Goal: Task Accomplishment & Management: Complete application form

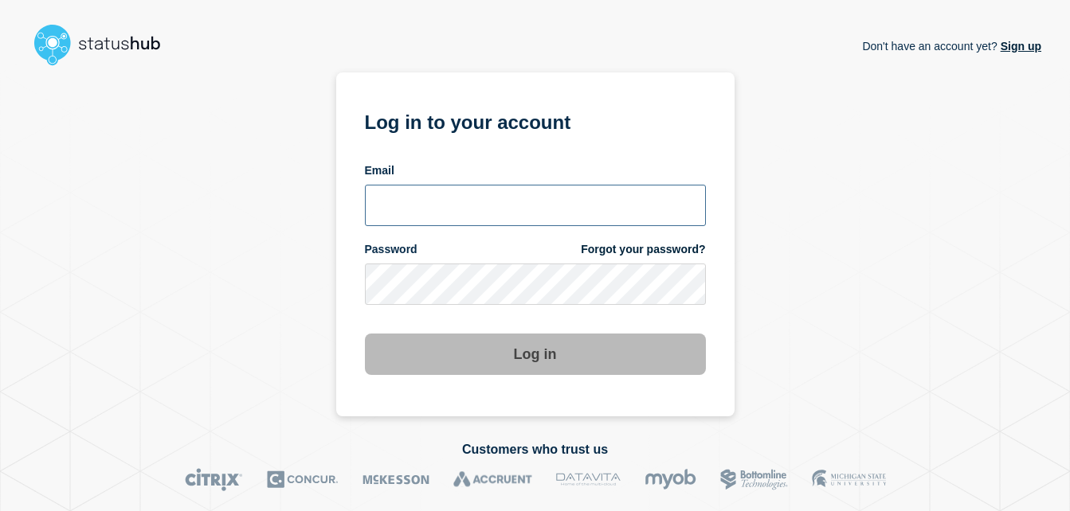
type input "[PERSON_NAME][EMAIL_ADDRESS][PERSON_NAME][DOMAIN_NAME]"
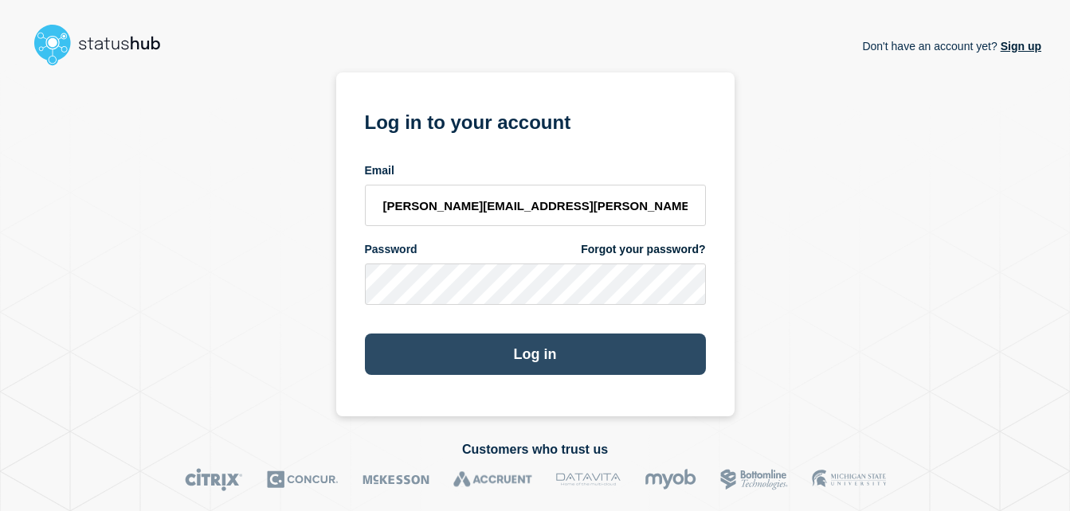
click at [594, 356] on button "Log in" at bounding box center [535, 354] width 341 height 41
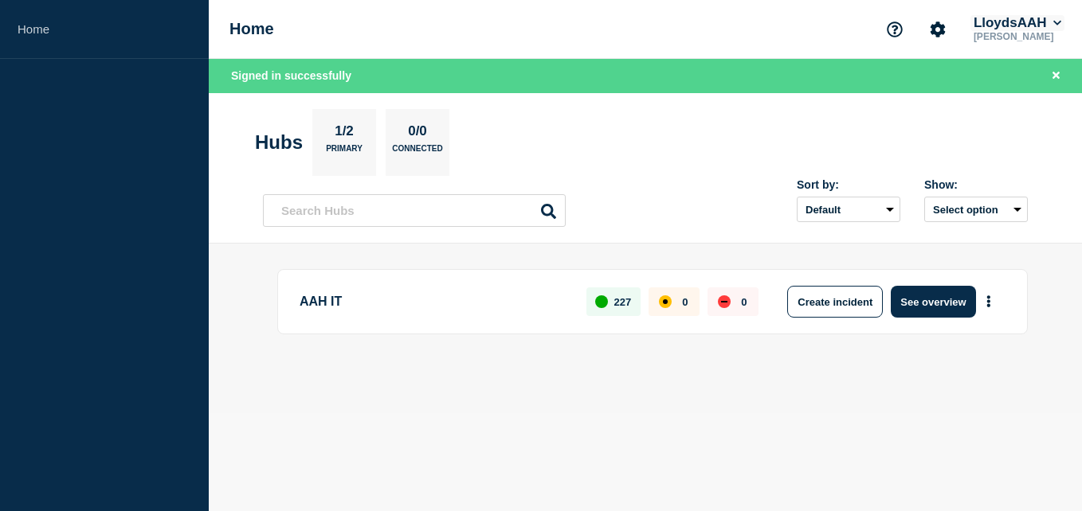
click at [1059, 23] on icon at bounding box center [1057, 23] width 8 height 5
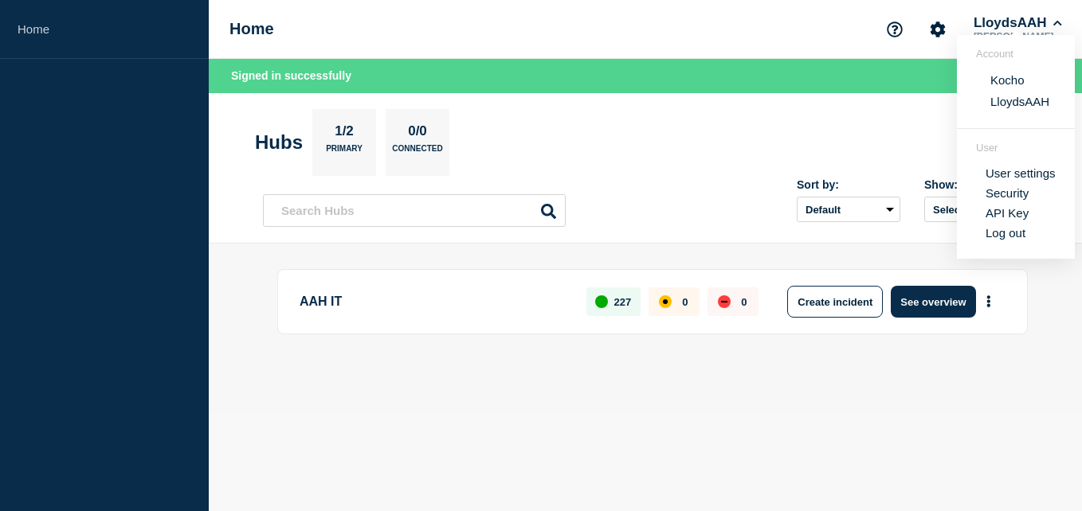
click at [1009, 77] on button "Kocho" at bounding box center [1007, 79] width 44 height 15
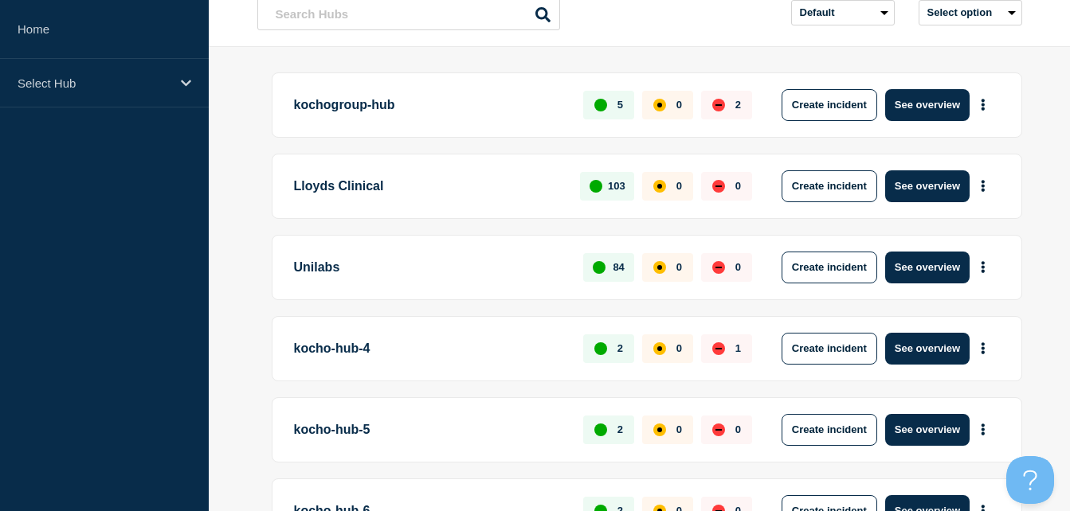
scroll to position [159, 0]
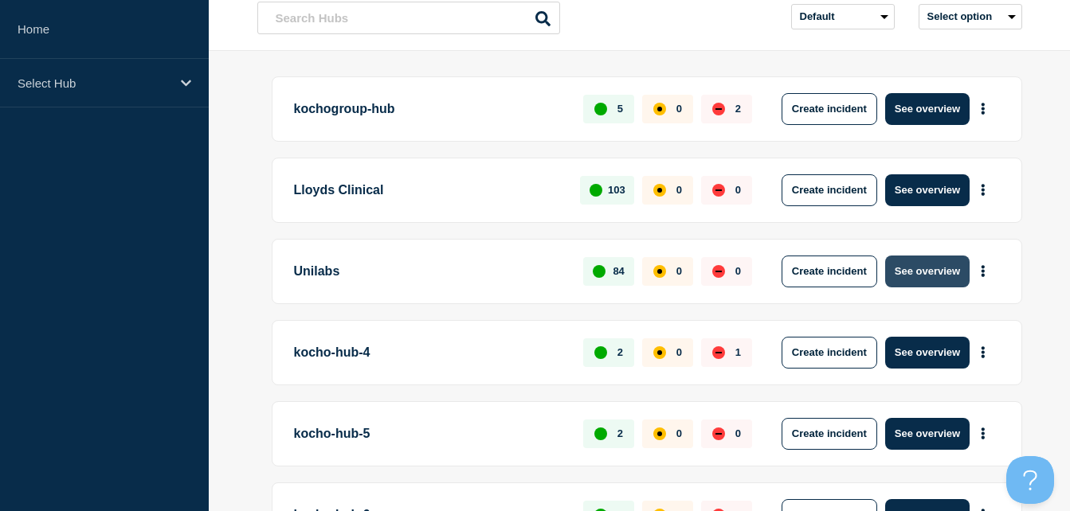
click at [919, 267] on button "See overview" at bounding box center [927, 272] width 84 height 32
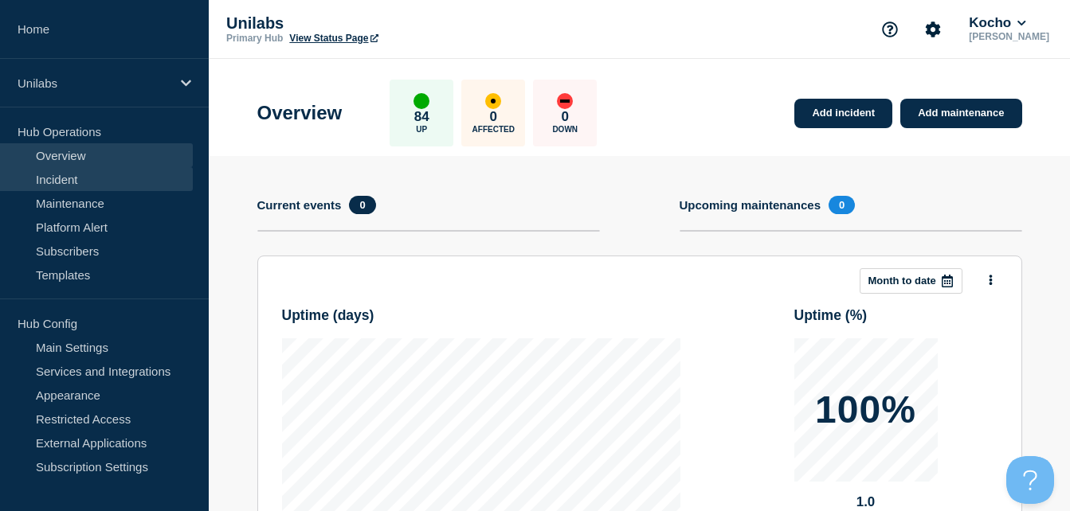
click at [105, 174] on link "Incident" at bounding box center [96, 179] width 193 height 24
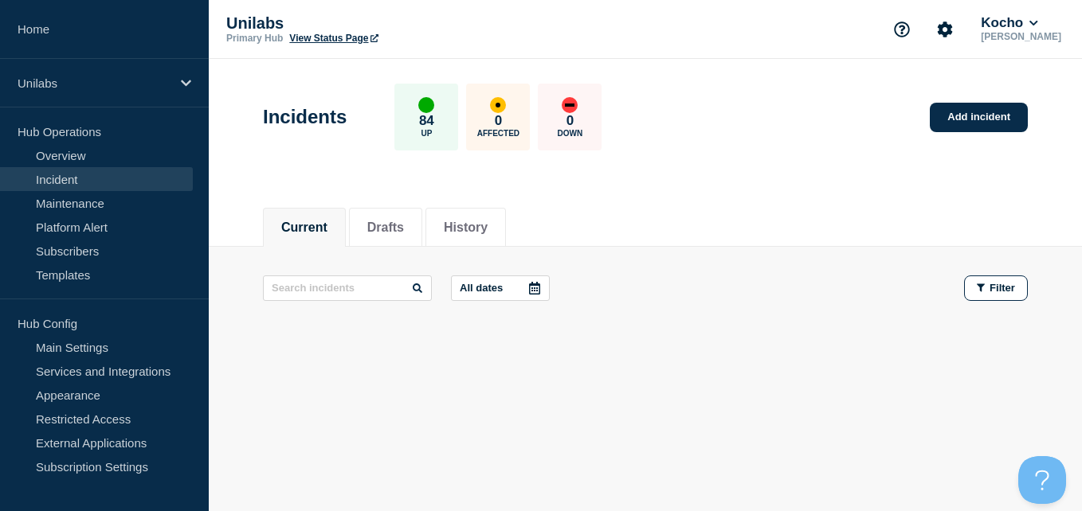
click at [741, 346] on footer at bounding box center [645, 348] width 873 height 37
drag, startPoint x: 716, startPoint y: 414, endPoint x: 743, endPoint y: 399, distance: 30.3
click at [716, 414] on div "Current Drafts History Current Drafts History All dates Filter" at bounding box center [645, 327] width 873 height 271
click at [739, 313] on div "All dates Filter" at bounding box center [645, 303] width 765 height 54
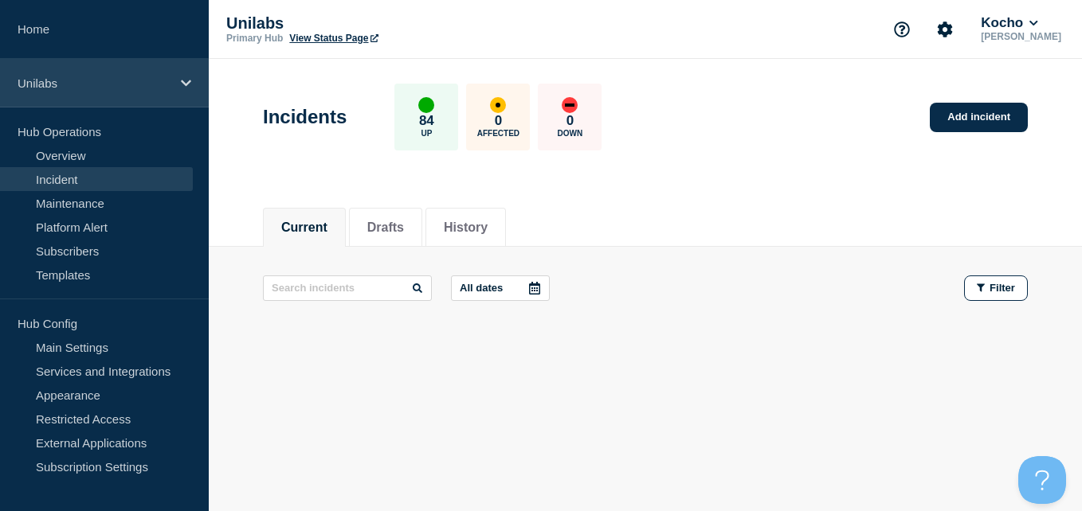
click at [182, 83] on icon at bounding box center [186, 83] width 10 height 12
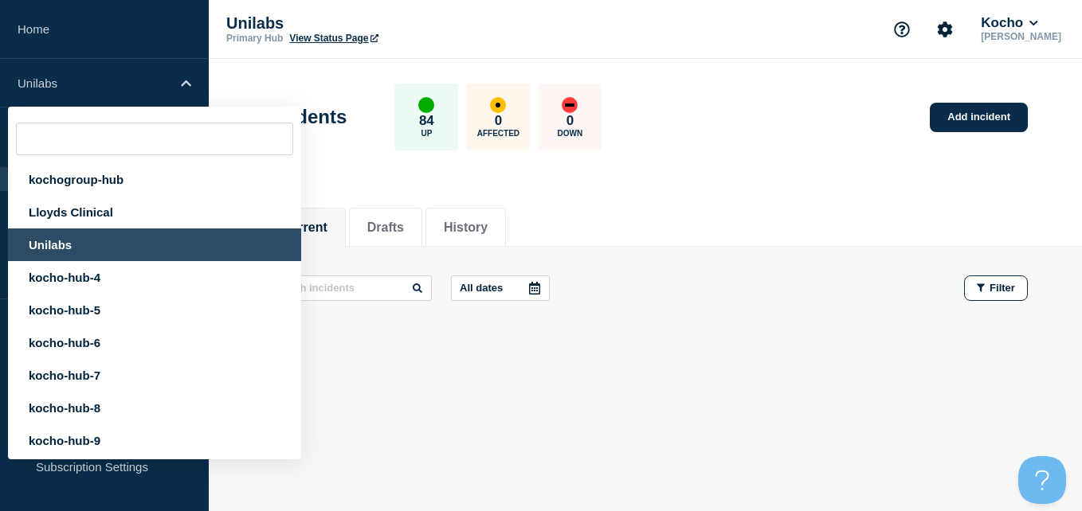
click at [519, 425] on div "Current Drafts History Current Drafts History All dates Filter" at bounding box center [645, 327] width 873 height 271
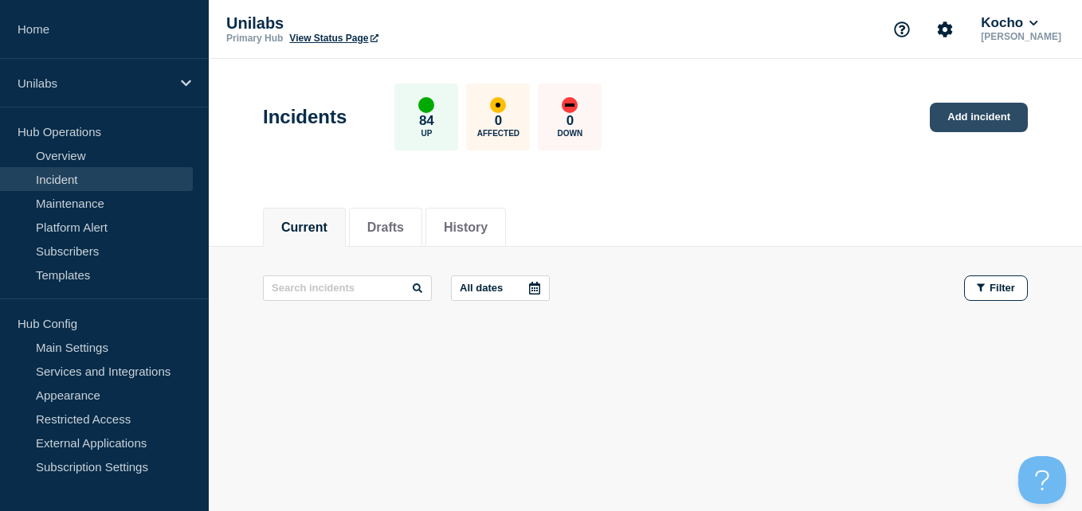
click at [942, 123] on link "Add incident" at bounding box center [979, 117] width 98 height 29
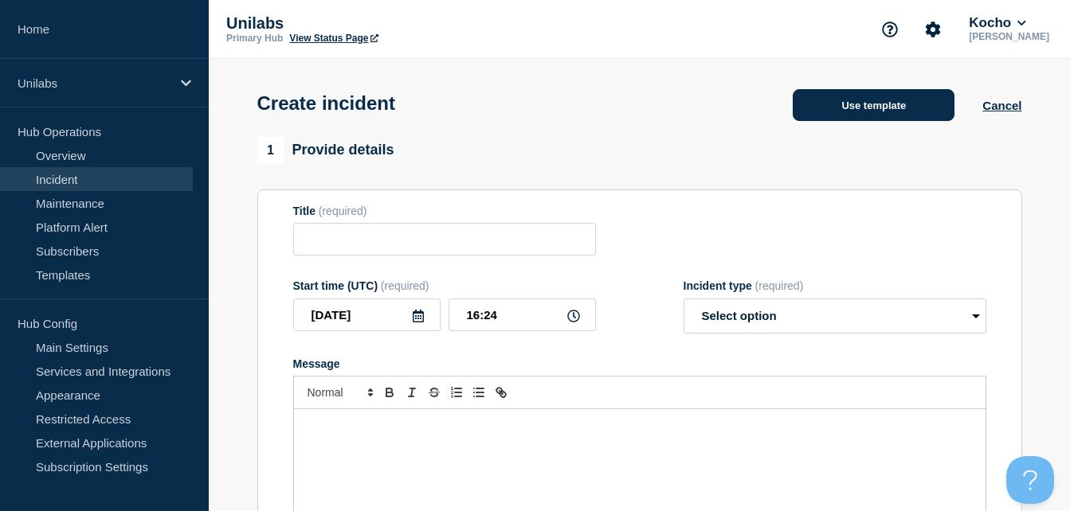
click at [903, 110] on button "Use template" at bounding box center [874, 105] width 162 height 32
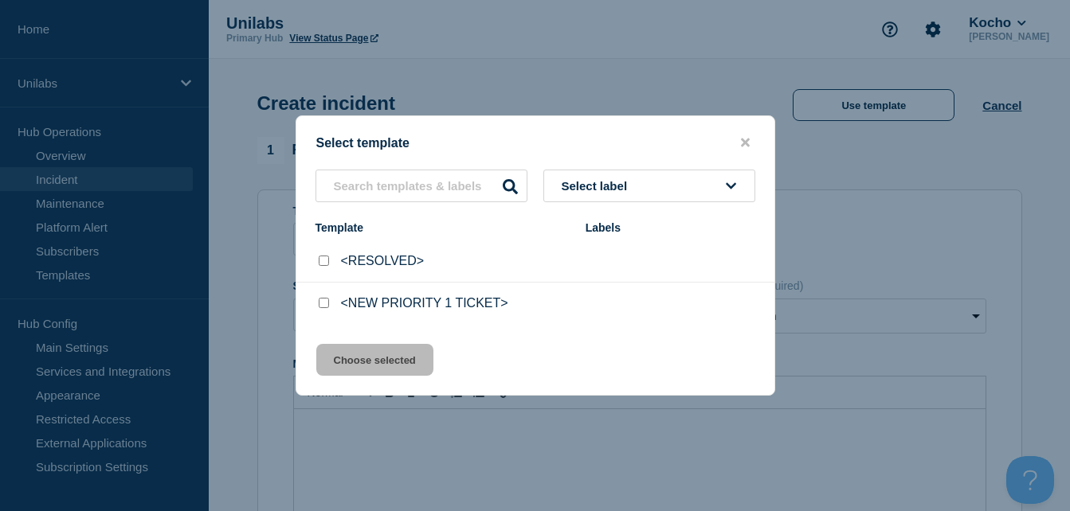
click at [367, 305] on p "<NEW PRIORITY 1 TICKET>" at bounding box center [424, 303] width 167 height 14
click at [323, 307] on input "<NEW PRIORITY 1 TICKET> checkbox" at bounding box center [324, 303] width 10 height 10
checkbox input "true"
click at [661, 188] on button "Select label" at bounding box center [649, 186] width 212 height 33
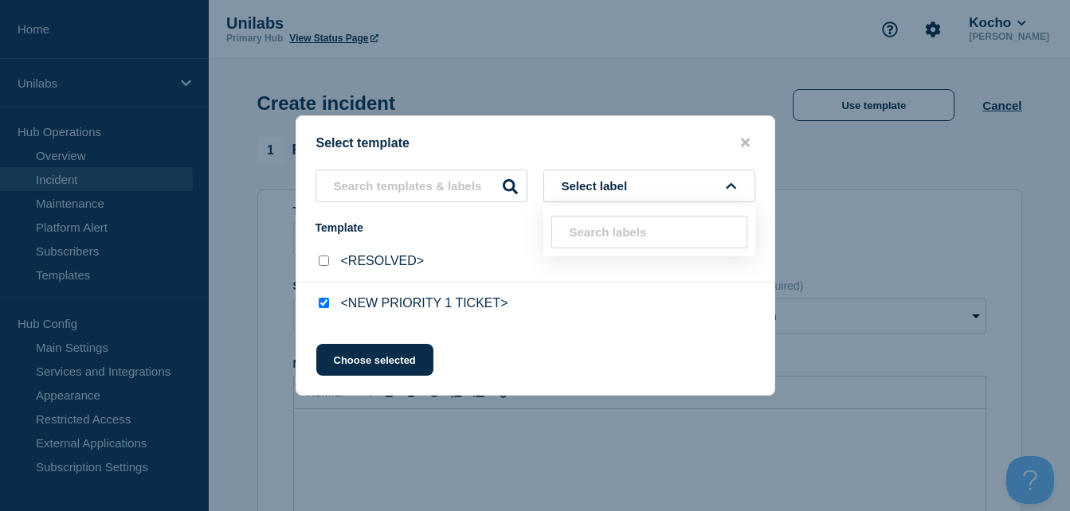
click at [661, 188] on button "Select label" at bounding box center [649, 186] width 212 height 33
click at [657, 229] on div "Labels" at bounding box center [671, 227] width 170 height 13
click at [615, 234] on div "Labels" at bounding box center [671, 227] width 170 height 13
click at [396, 360] on button "Choose selected" at bounding box center [374, 360] width 117 height 32
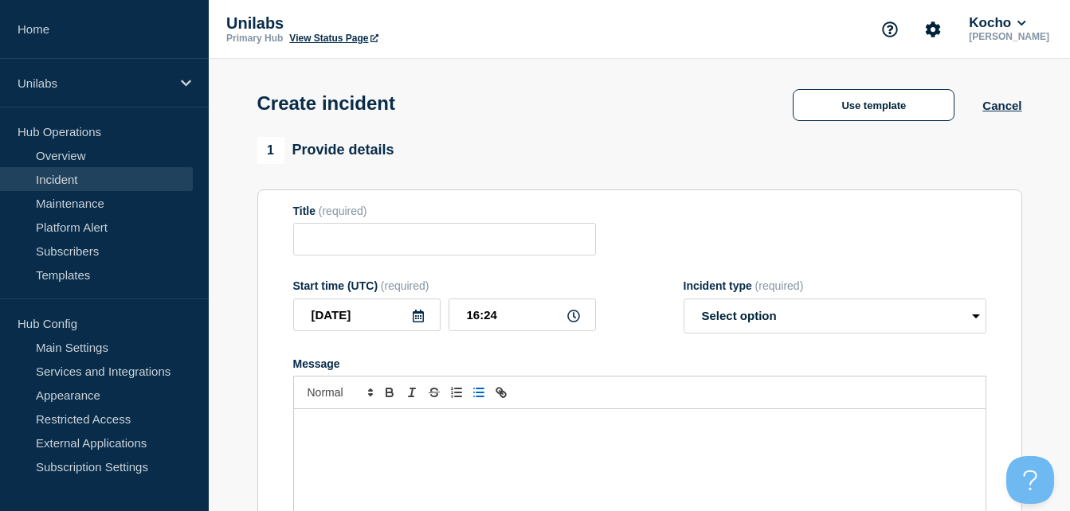
type input "<NEW PRIORITY 1 TICKET>"
select select "investigating"
radio input "false"
radio input "true"
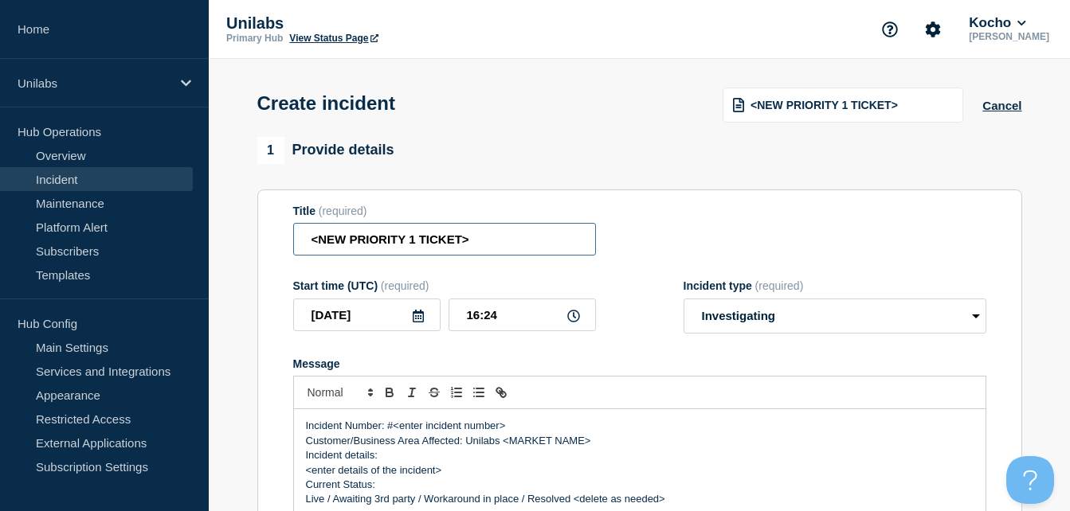
click at [418, 235] on input "<NEW PRIORITY 1 TICKET>" at bounding box center [444, 239] width 303 height 33
paste input "Service Ticket #1495935 - P1 - ADM System Outage"
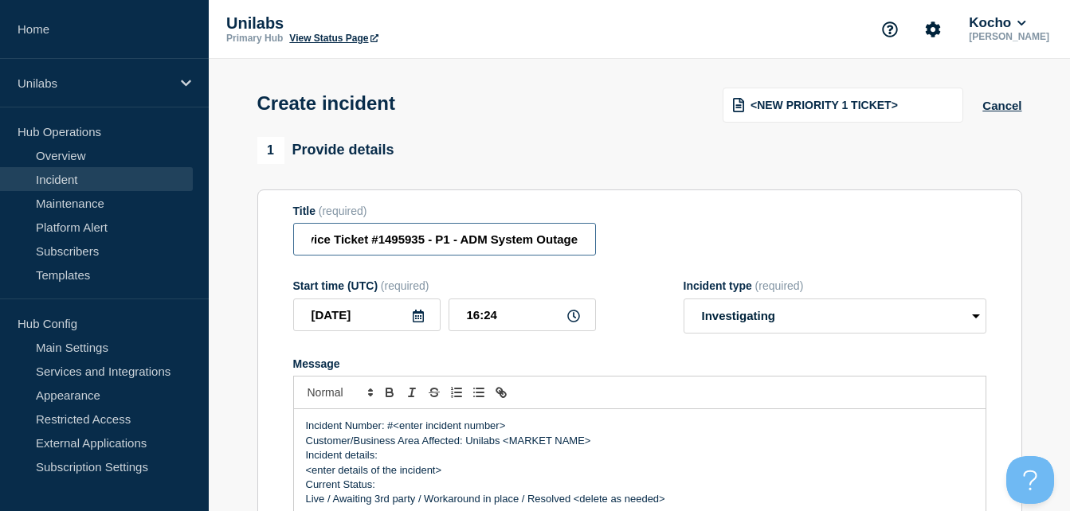
click at [360, 245] on input "Service Ticket #1495935 - P1 - ADM System Outage" at bounding box center [444, 239] width 303 height 33
click at [401, 244] on input "Service Ticket #1495935 - P1 - ADM System Outage" at bounding box center [444, 239] width 303 height 33
type input "Service Ticket #1495935 - P1 - ADM System Outage"
click at [511, 429] on p "Incident Number: #<enter incident number>" at bounding box center [640, 426] width 668 height 14
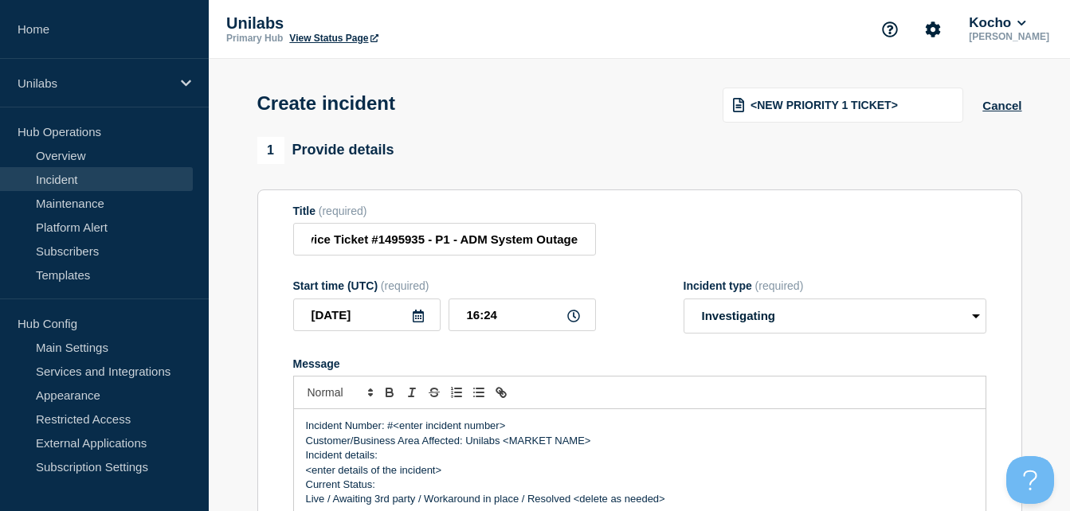
scroll to position [0, 0]
drag, startPoint x: 508, startPoint y: 429, endPoint x: 396, endPoint y: 432, distance: 112.4
click at [396, 432] on p "Incident Number: #<enter incident number>" at bounding box center [640, 426] width 668 height 14
drag, startPoint x: 601, startPoint y: 445, endPoint x: 504, endPoint y: 445, distance: 97.2
click at [504, 445] on p "Customer/Business Area Affected: Unilabs <MARKET NAME>" at bounding box center [640, 441] width 668 height 14
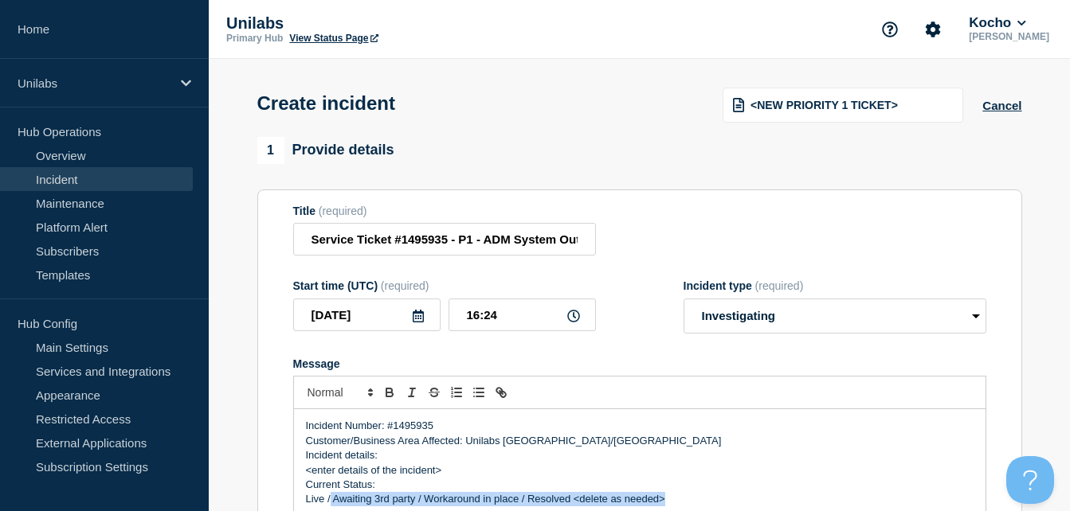
drag, startPoint x: 673, startPoint y: 502, endPoint x: 331, endPoint y: 496, distance: 342.6
click at [331, 496] on p "Live / Awaiting 3rd party / Workaround in place / Resolved <delete as needed>" at bounding box center [640, 499] width 668 height 14
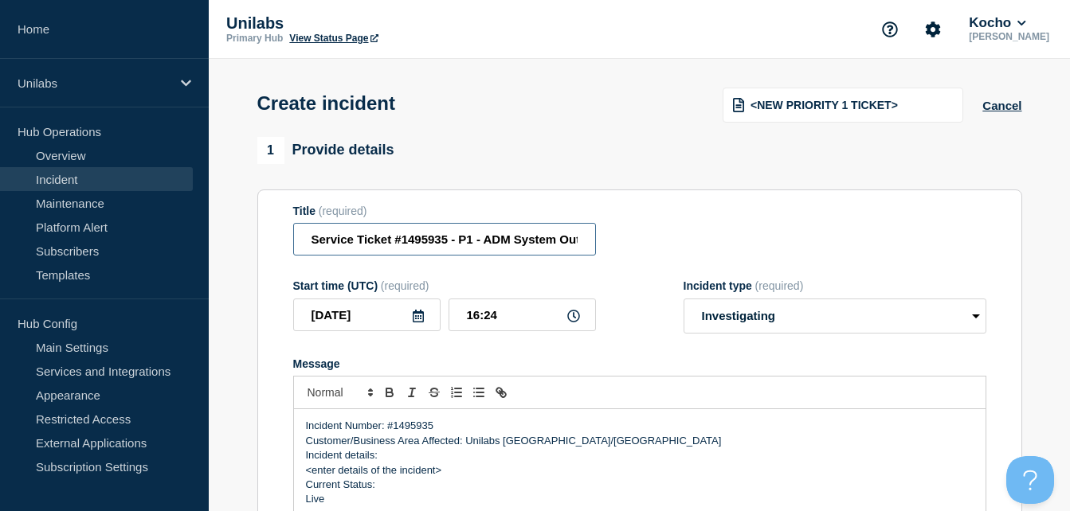
scroll to position [0, 24]
drag, startPoint x: 483, startPoint y: 242, endPoint x: 587, endPoint y: 242, distance: 104.4
click at [587, 242] on input "Service Ticket #1495935 - P1 - ADM System Outage" at bounding box center [444, 239] width 303 height 33
click at [441, 472] on p "<enter details of the incident>" at bounding box center [640, 471] width 668 height 14
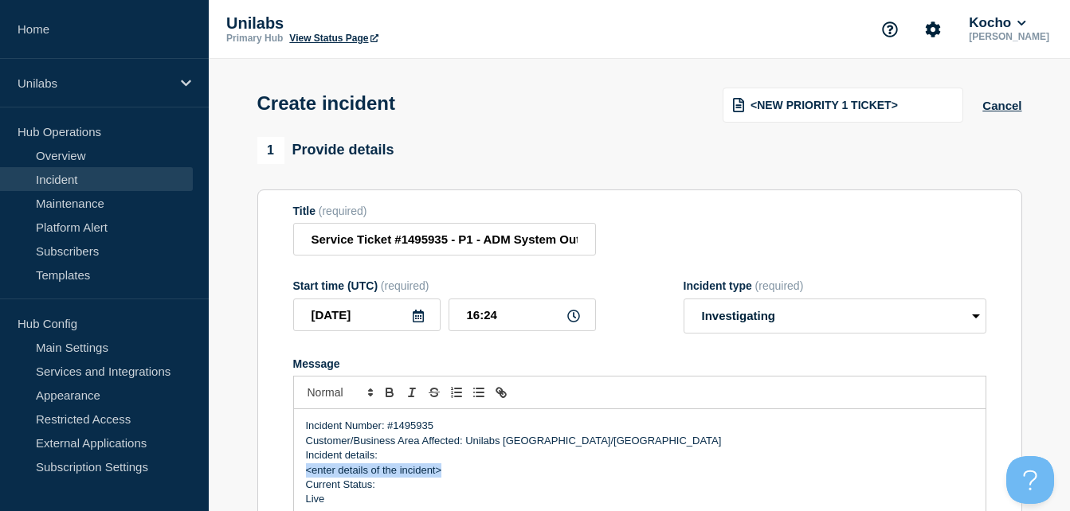
drag, startPoint x: 451, startPoint y: 475, endPoint x: 308, endPoint y: 479, distance: 142.7
click at [308, 478] on p "<enter details of the incident>" at bounding box center [640, 471] width 668 height 14
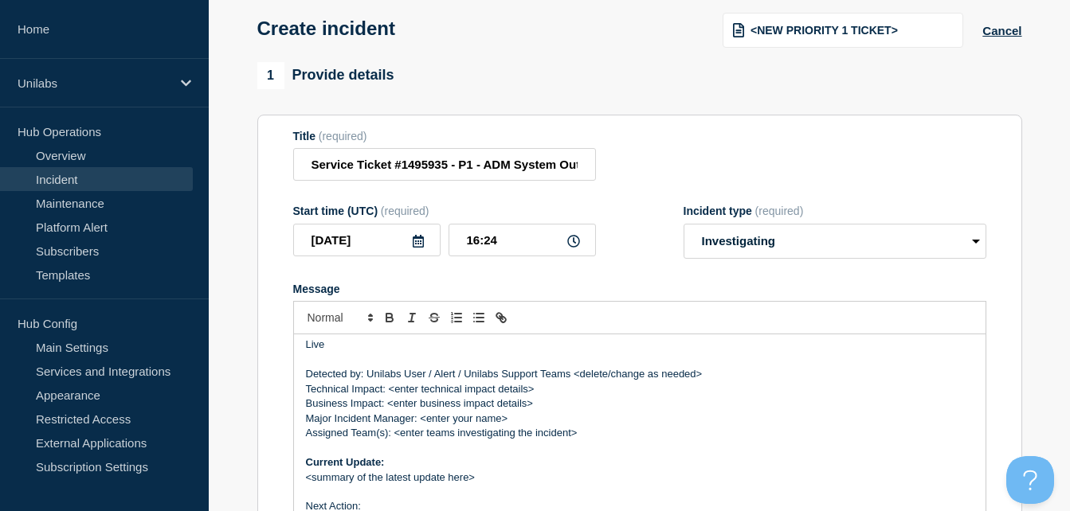
scroll to position [174, 0]
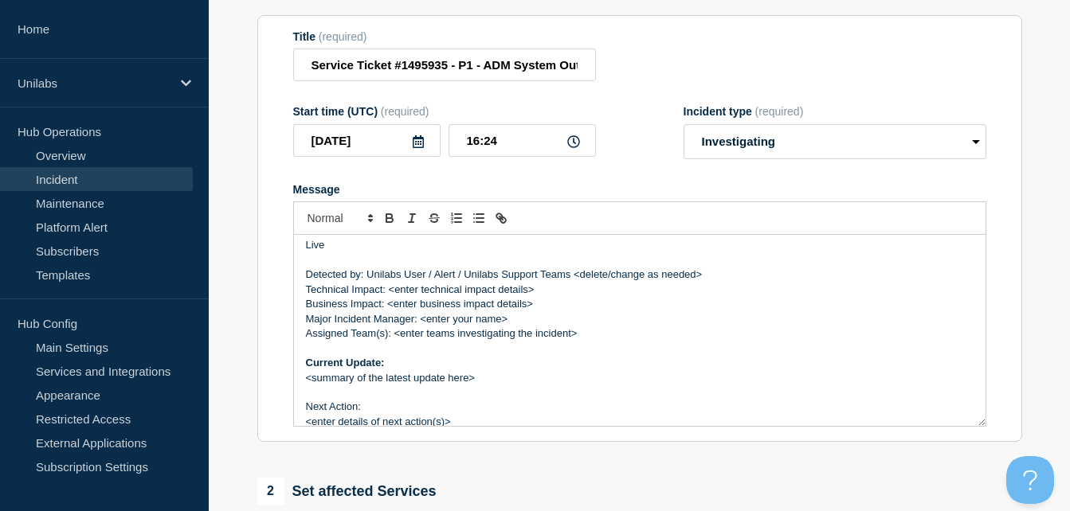
click at [539, 295] on p "Technical Impact: <enter technical impact details>" at bounding box center [640, 290] width 668 height 14
drag, startPoint x: 543, startPoint y: 309, endPoint x: 390, endPoint y: 309, distance: 153.0
click at [390, 309] on p "Business Impact: <enter business impact details>" at bounding box center [640, 304] width 668 height 14
drag, startPoint x: 516, startPoint y: 323, endPoint x: 422, endPoint y: 327, distance: 94.1
click at [422, 327] on p "Major Incident Manager: <enter your name>" at bounding box center [640, 319] width 668 height 14
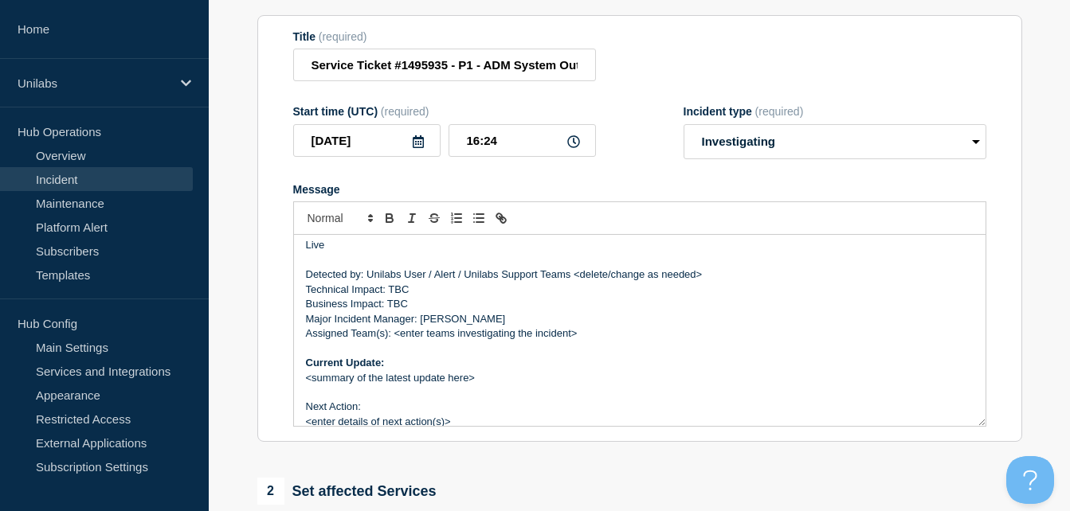
click at [500, 323] on p "Major Incident Manager: Adrian" at bounding box center [640, 319] width 668 height 14
click at [484, 380] on p "<summary of the latest update here>" at bounding box center [640, 378] width 668 height 14
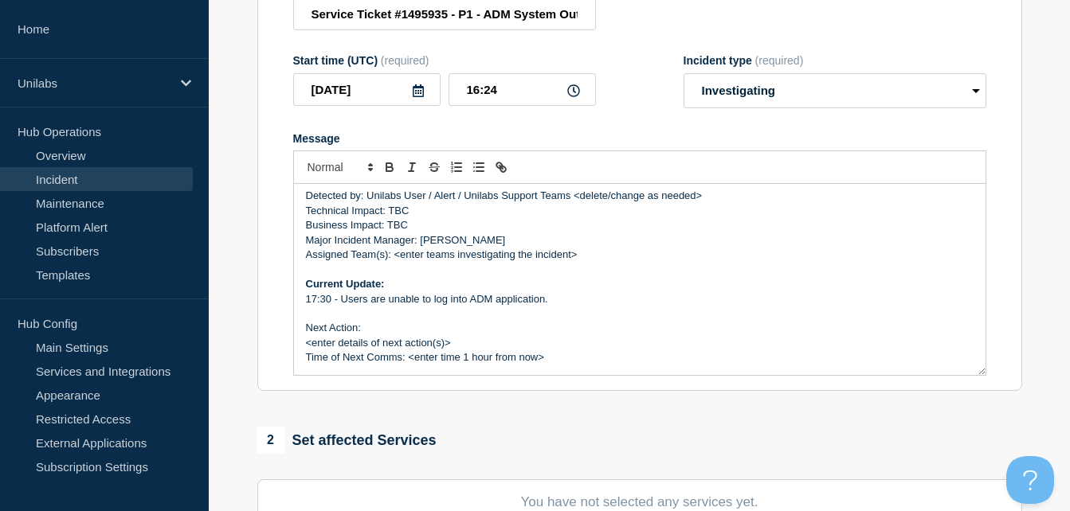
scroll to position [254, 0]
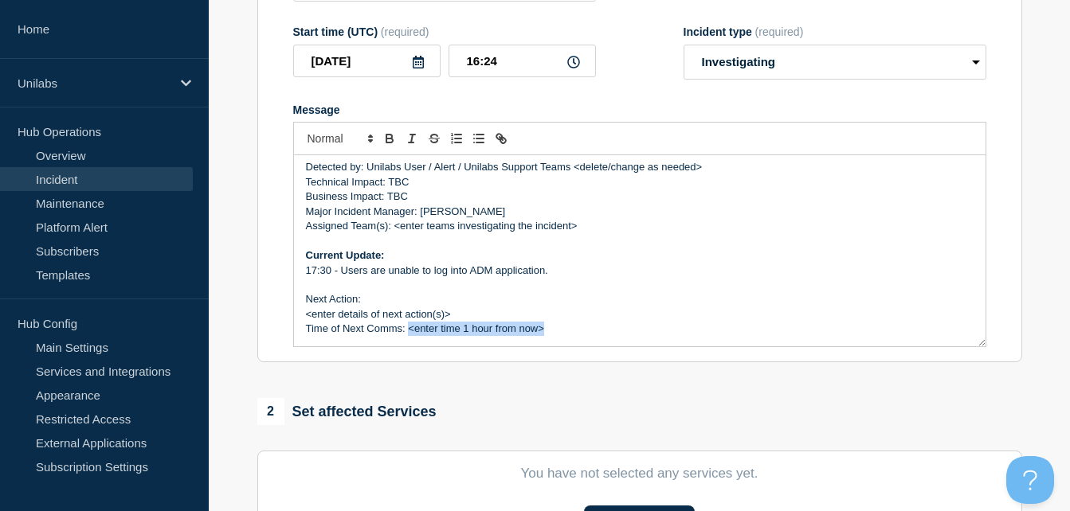
drag, startPoint x: 554, startPoint y: 335, endPoint x: 410, endPoint y: 338, distance: 143.4
click at [410, 336] on p "Time of Next Comms: <enter time 1 hour from now>" at bounding box center [640, 329] width 668 height 14
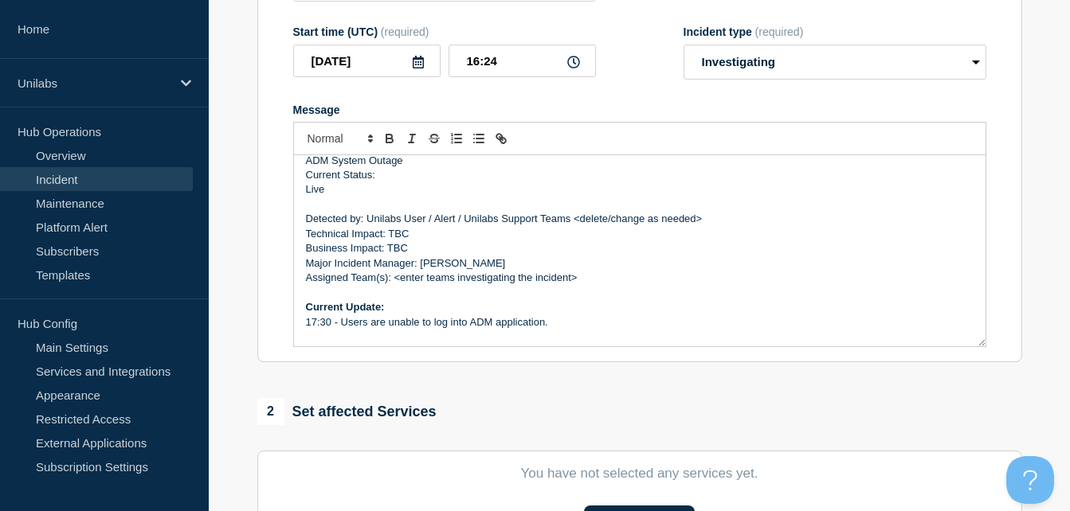
scroll to position [28, 0]
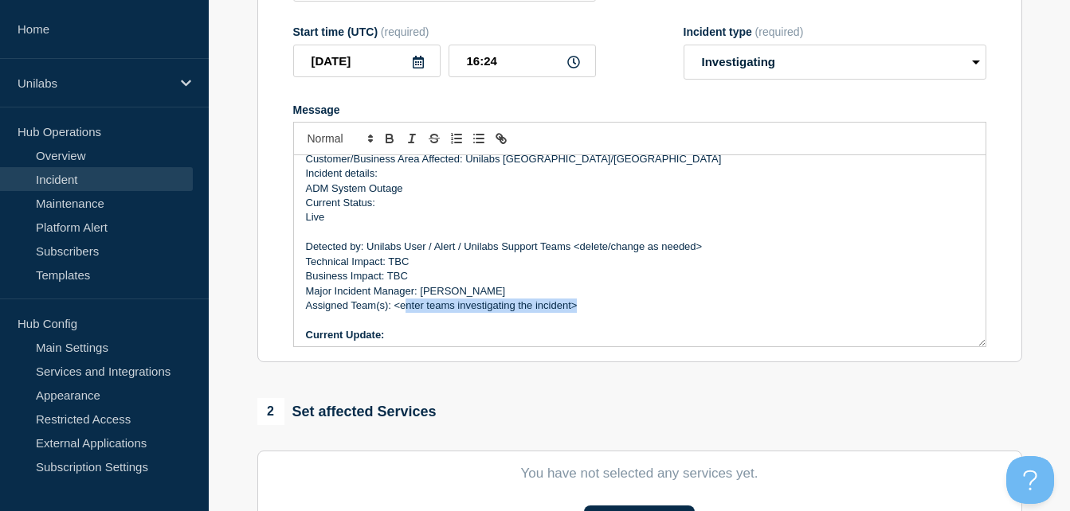
drag, startPoint x: 580, startPoint y: 312, endPoint x: 405, endPoint y: 304, distance: 175.4
click at [405, 304] on p "Assigned Team(s): <enter teams investigating the incident>" at bounding box center [640, 306] width 668 height 14
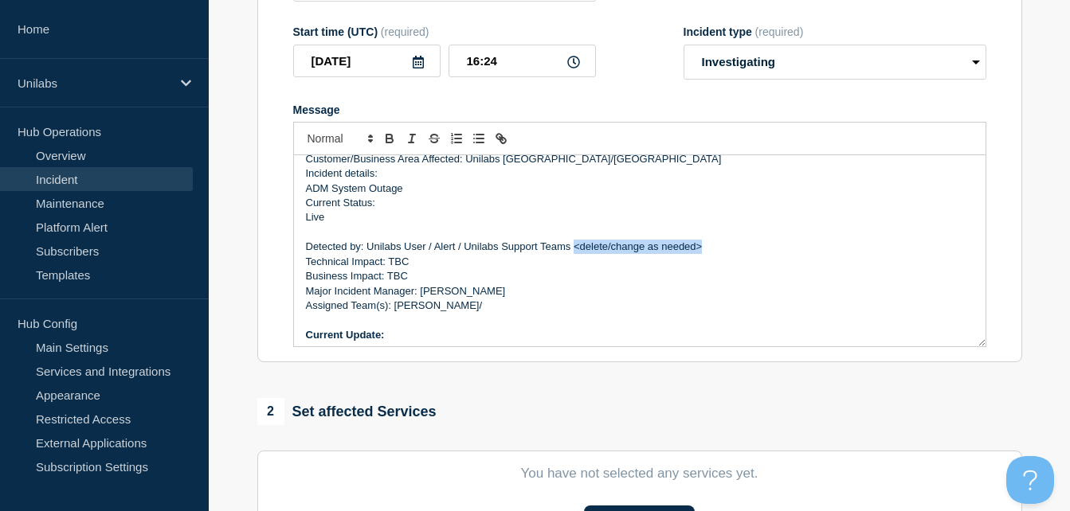
drag, startPoint x: 710, startPoint y: 253, endPoint x: 573, endPoint y: 253, distance: 137.0
click at [573, 253] on p "Detected by: Unilabs User / Alert / Unilabs Support Teams <delete/change as nee…" at bounding box center [640, 247] width 668 height 14
click at [457, 251] on p "Detected by: Unilabs User / Alert / Unilabs Support Teams" at bounding box center [640, 247] width 668 height 14
click at [472, 309] on p "Assigned Team(s): Kocho/" at bounding box center [640, 306] width 668 height 14
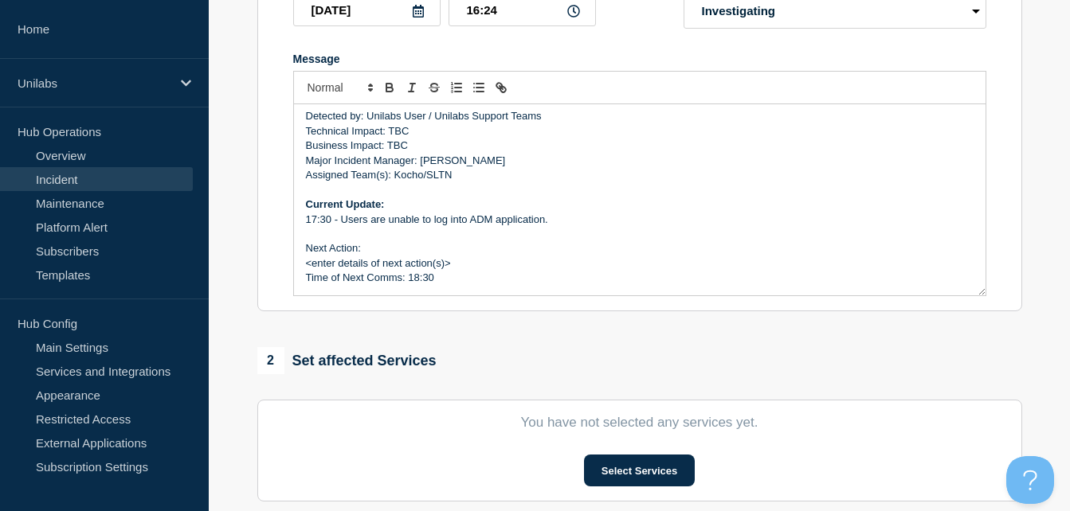
scroll to position [334, 0]
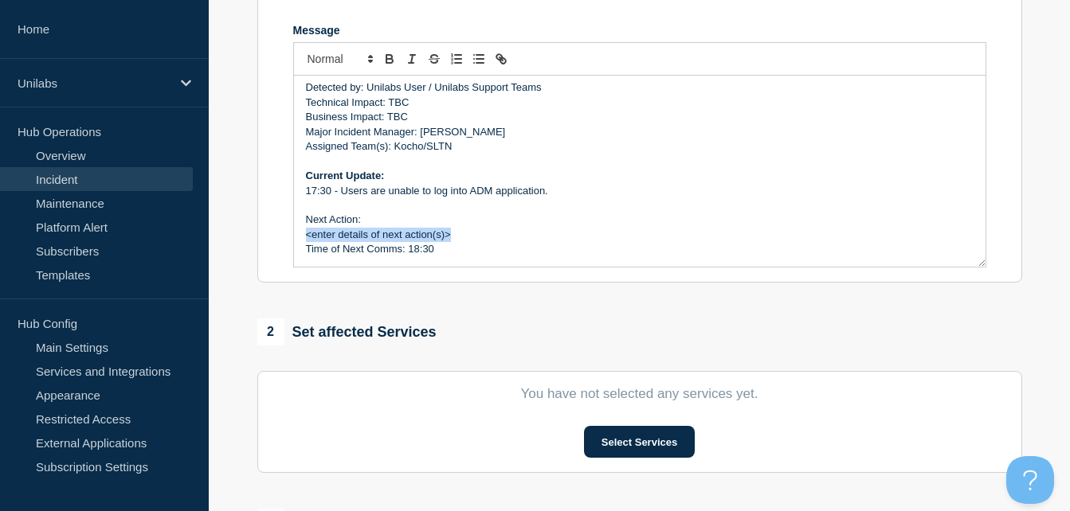
drag, startPoint x: 458, startPoint y: 238, endPoint x: 308, endPoint y: 237, distance: 150.6
click at [308, 237] on p "<enter details of next action(s)>" at bounding box center [640, 235] width 668 height 14
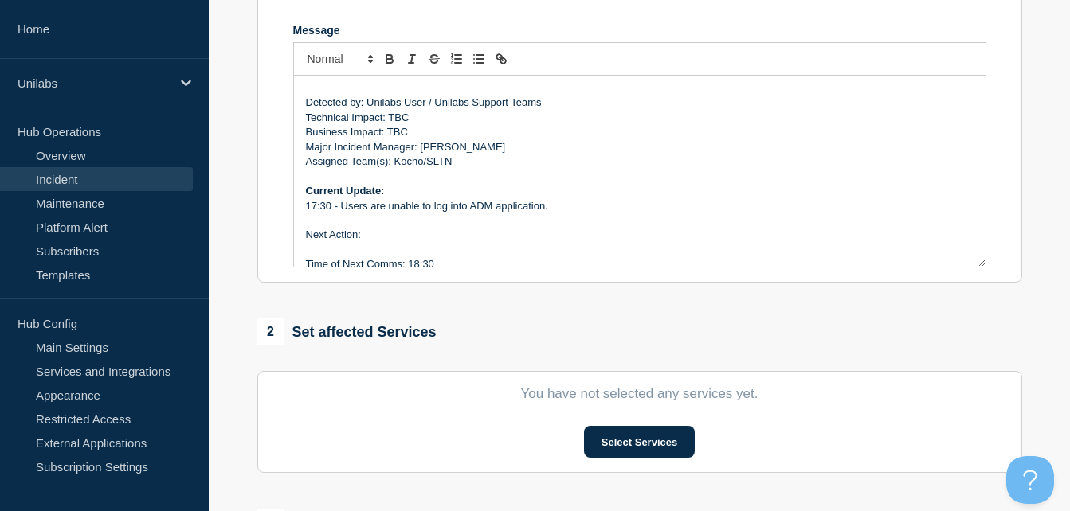
scroll to position [108, 0]
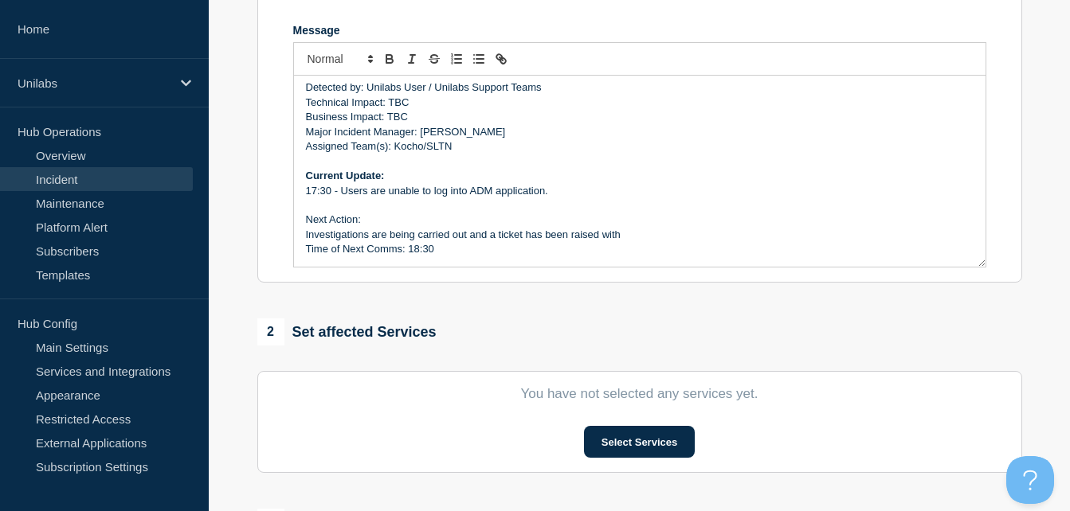
click at [685, 247] on p "Time of Next Comms: 18:30" at bounding box center [640, 249] width 668 height 14
click at [681, 237] on p "Investigations are being carried out and a ticket has been raised with" at bounding box center [640, 235] width 668 height 14
click at [664, 241] on p "Investigations are being carried out, and a ticket has been raised with SLTN" at bounding box center [640, 235] width 668 height 14
click at [706, 242] on p "Investigations are being carried out, and a ticket has been raised with SLTN:" at bounding box center [640, 235] width 668 height 14
click at [667, 238] on p "Investigations are being carried out, and a ticket has been raised with SLTN: m…" at bounding box center [640, 235] width 668 height 14
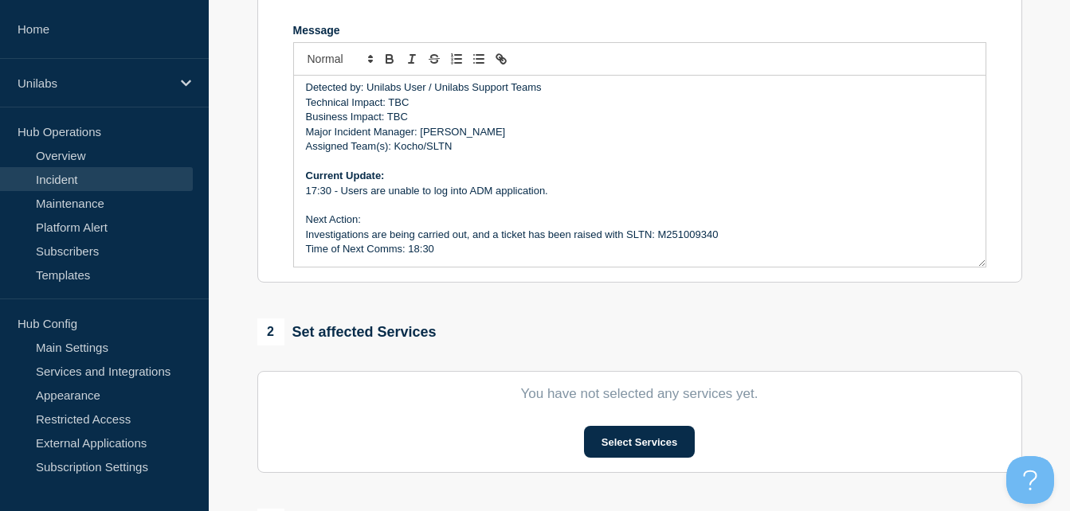
click at [750, 237] on p "Investigations are being carried out, and a ticket has been raised with SLTN: M…" at bounding box center [640, 235] width 668 height 14
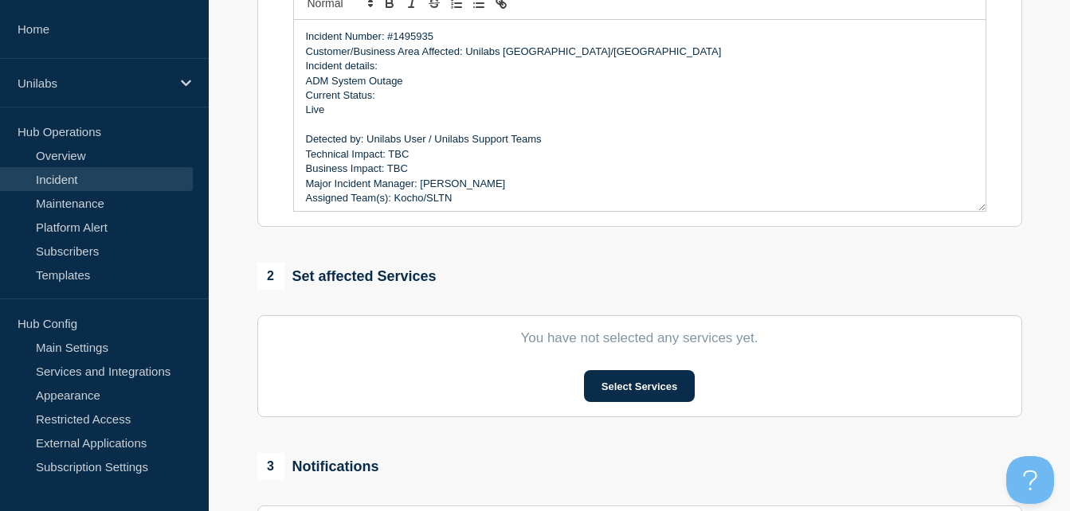
scroll to position [413, 0]
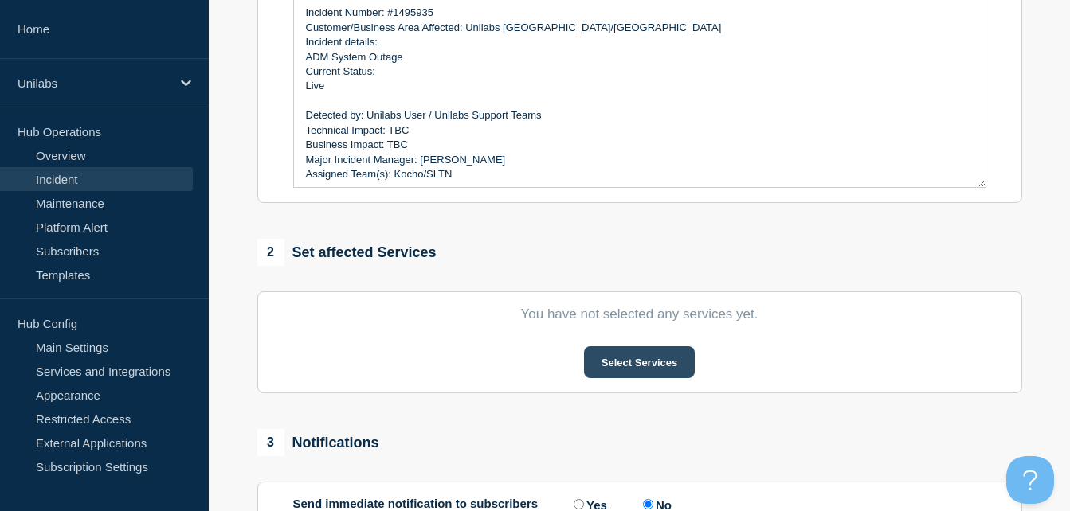
click at [639, 378] on button "Select Services" at bounding box center [639, 363] width 111 height 32
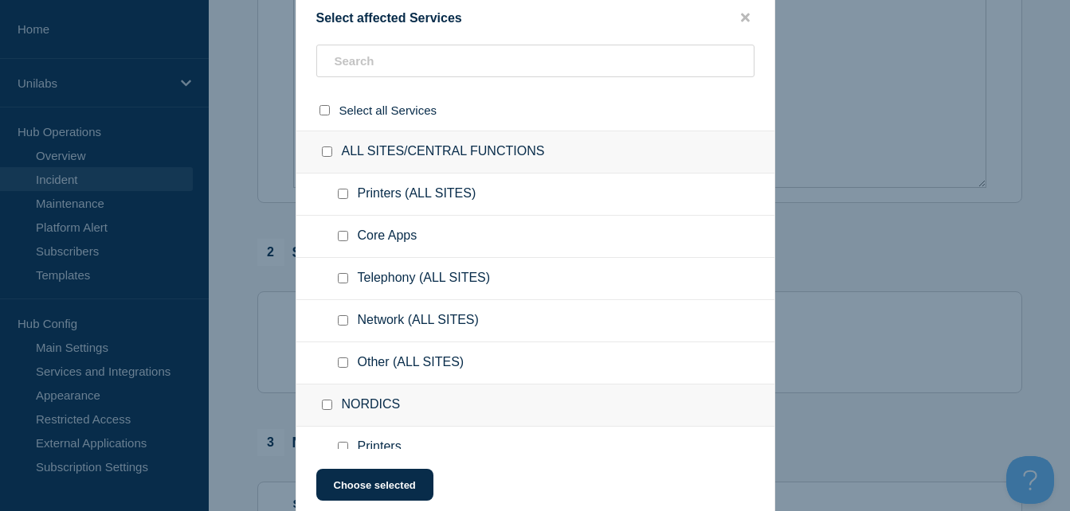
click at [327, 272] on ul "Telephony (ALL SITES)" at bounding box center [535, 279] width 478 height 42
click at [394, 64] on input "text" at bounding box center [535, 61] width 438 height 33
type input "ad"
checkbox input "true"
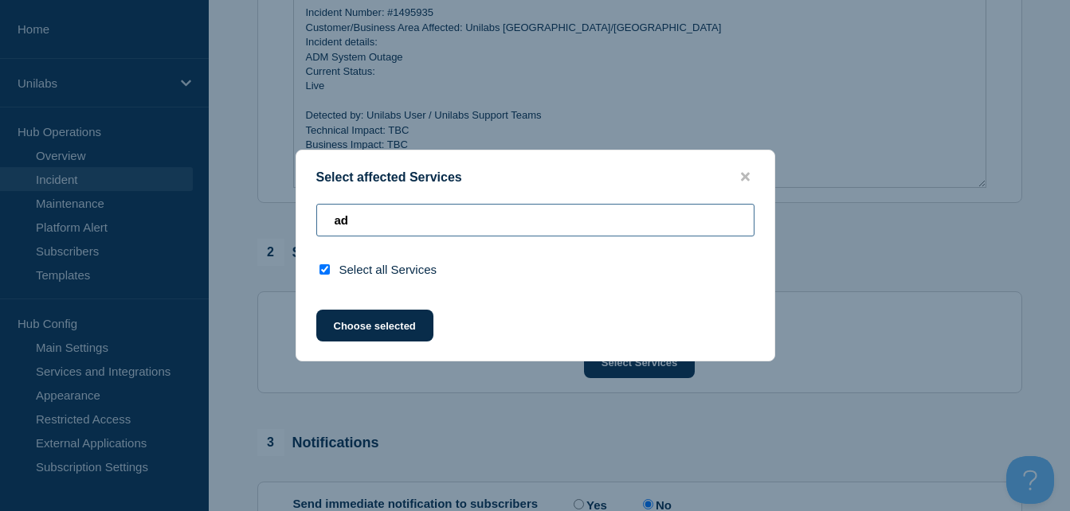
type input "a"
checkbox input "false"
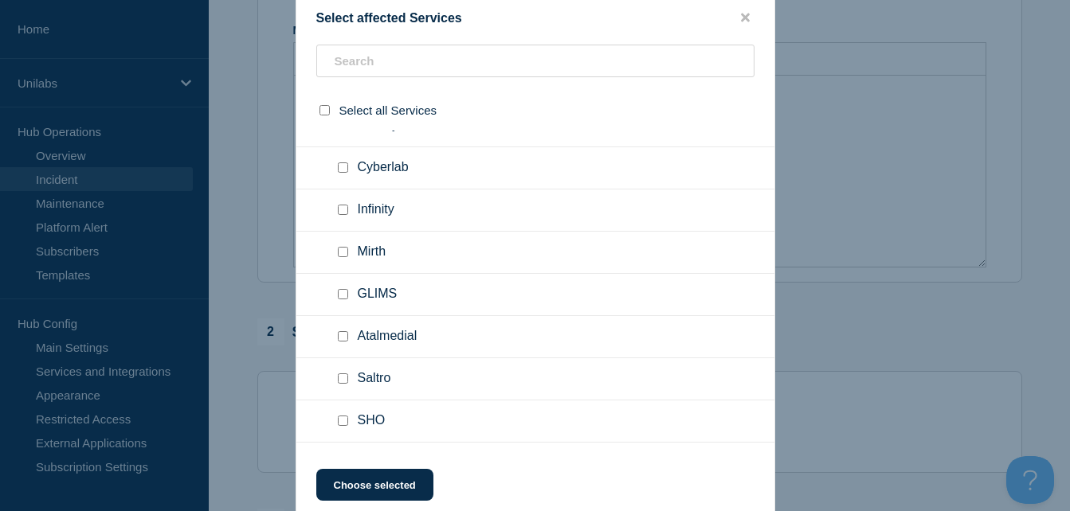
scroll to position [1434, 0]
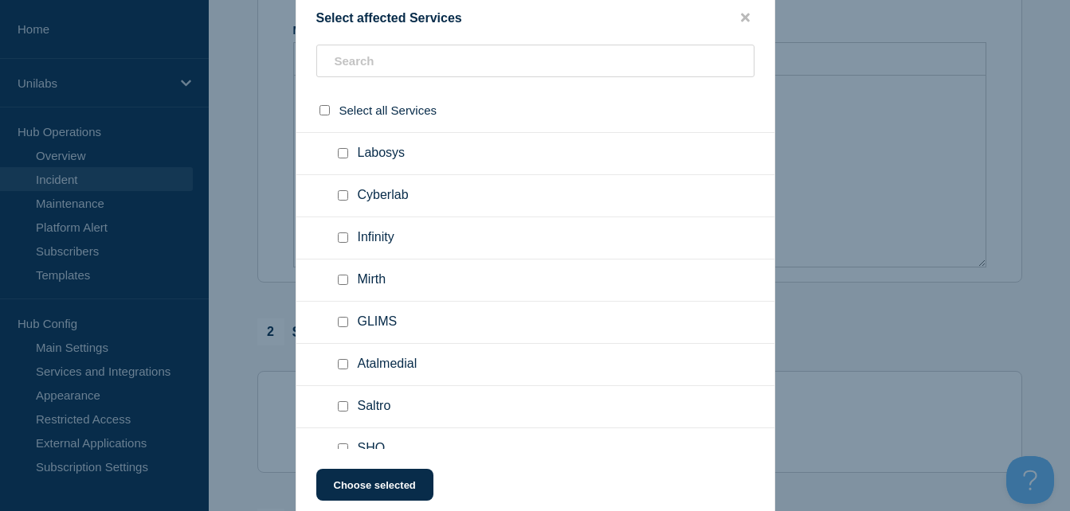
click at [347, 155] on input "Labosys checkbox" at bounding box center [343, 153] width 10 height 10
checkbox input "false"
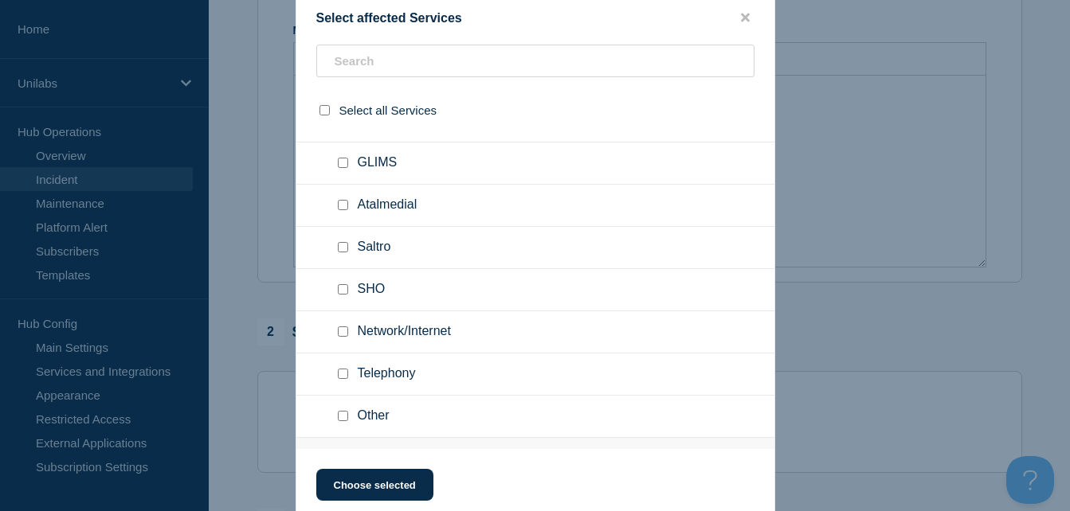
scroll to position [1673, 0]
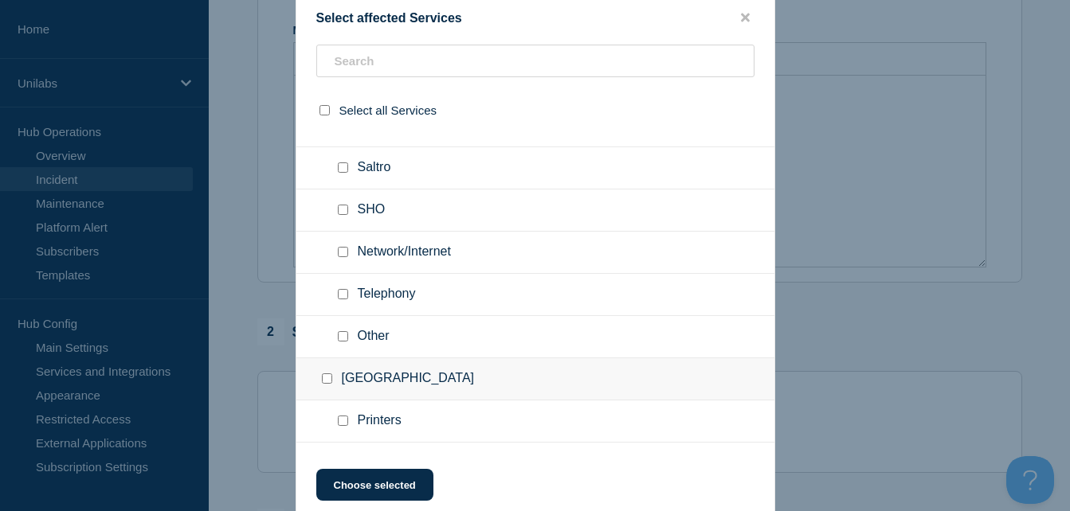
click at [340, 335] on input "Other checkbox" at bounding box center [343, 336] width 10 height 10
checkbox input "true"
click at [410, 480] on button "Choose selected" at bounding box center [374, 485] width 117 height 32
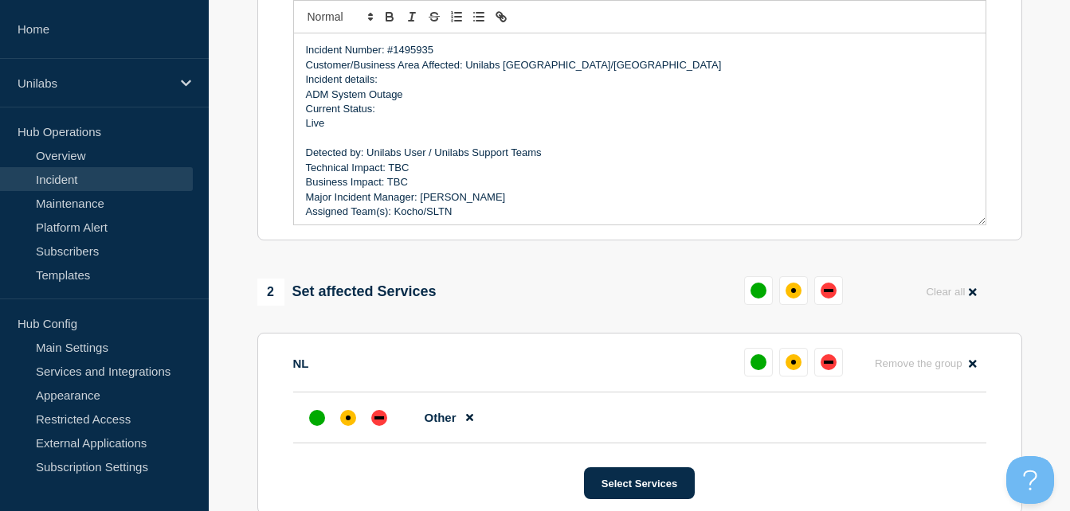
scroll to position [413, 0]
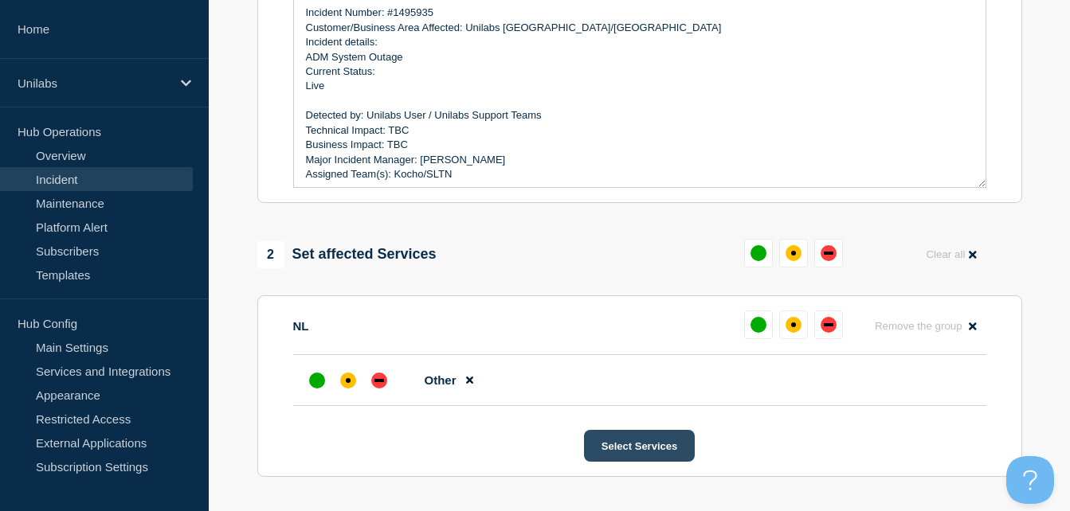
click at [667, 446] on button "Select Services" at bounding box center [639, 446] width 111 height 32
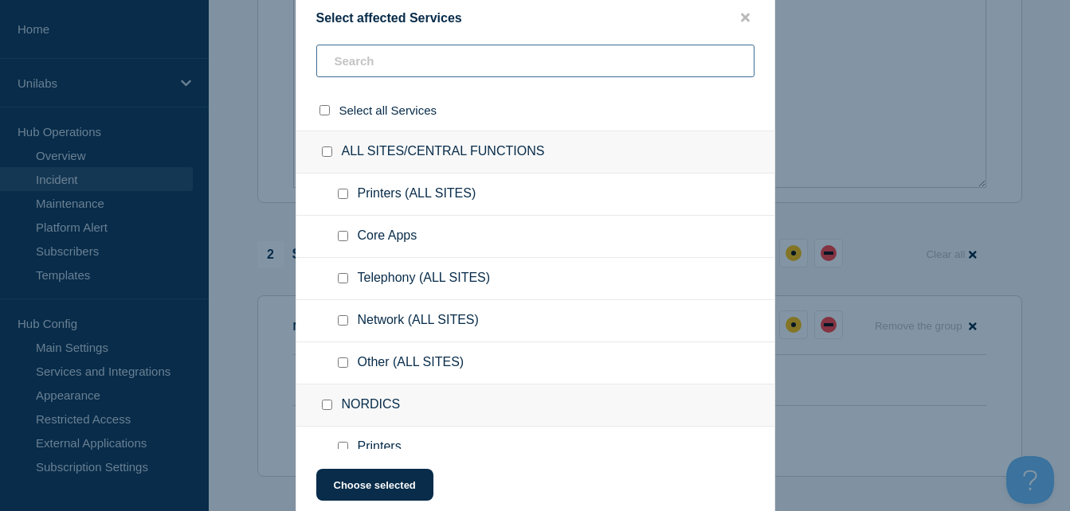
click at [424, 72] on input "text" at bounding box center [535, 61] width 438 height 33
type input "a"
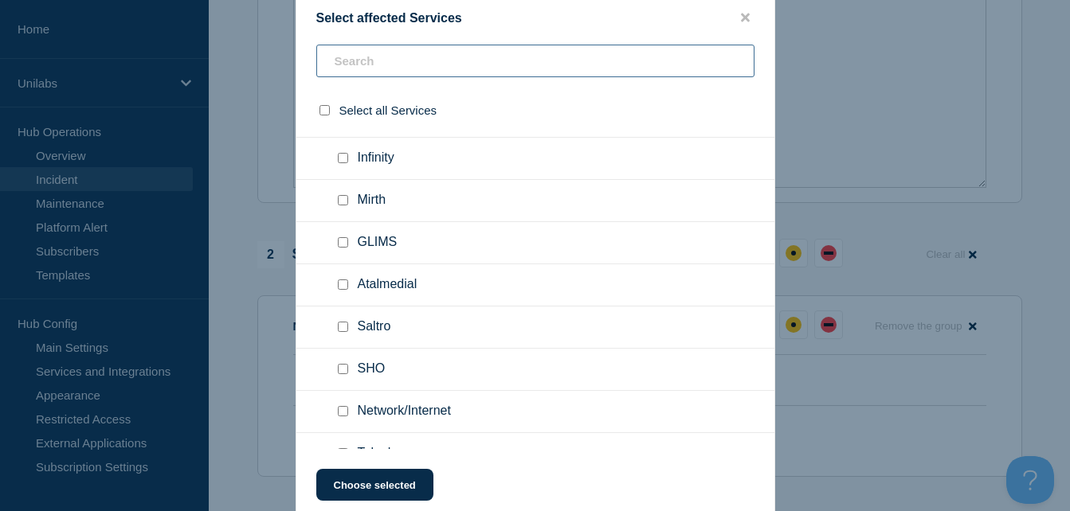
scroll to position [1593, 0]
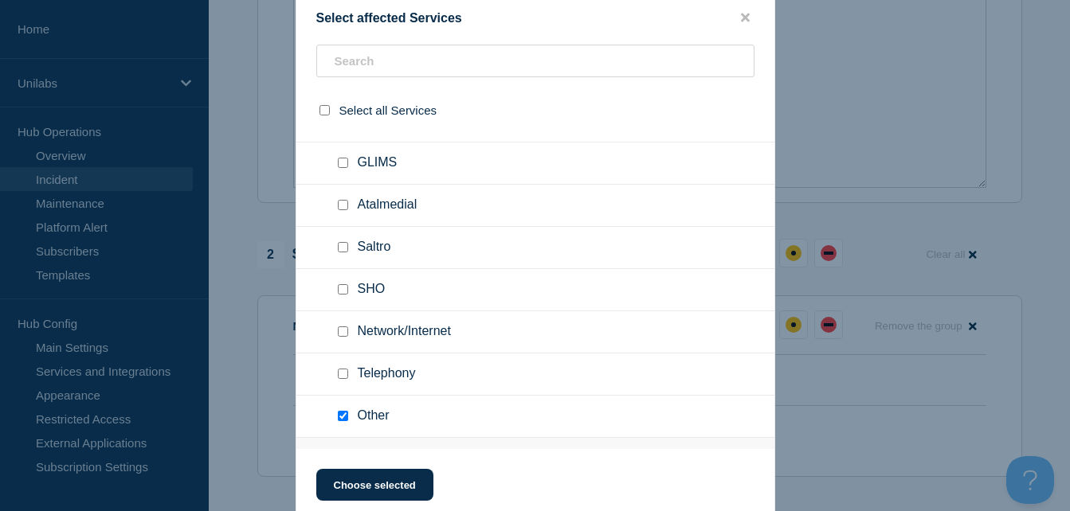
click at [346, 210] on input "Atalmedial checkbox" at bounding box center [343, 205] width 10 height 10
checkbox input "true"
click at [345, 421] on input "Other checkbox" at bounding box center [343, 416] width 10 height 10
checkbox input "false"
click at [370, 485] on button "Choose selected" at bounding box center [374, 485] width 117 height 32
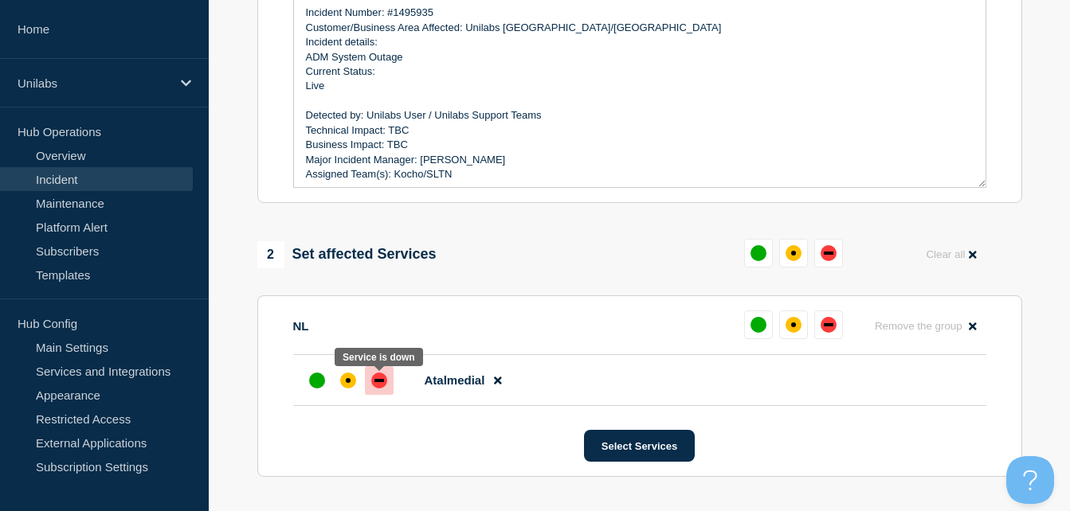
click at [386, 386] on div "down" at bounding box center [379, 381] width 16 height 16
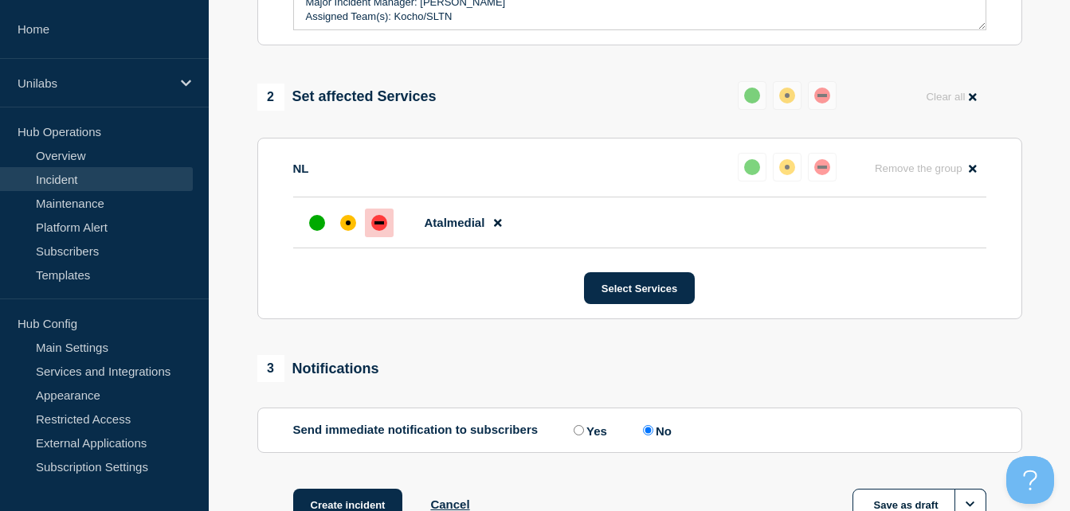
scroll to position [573, 0]
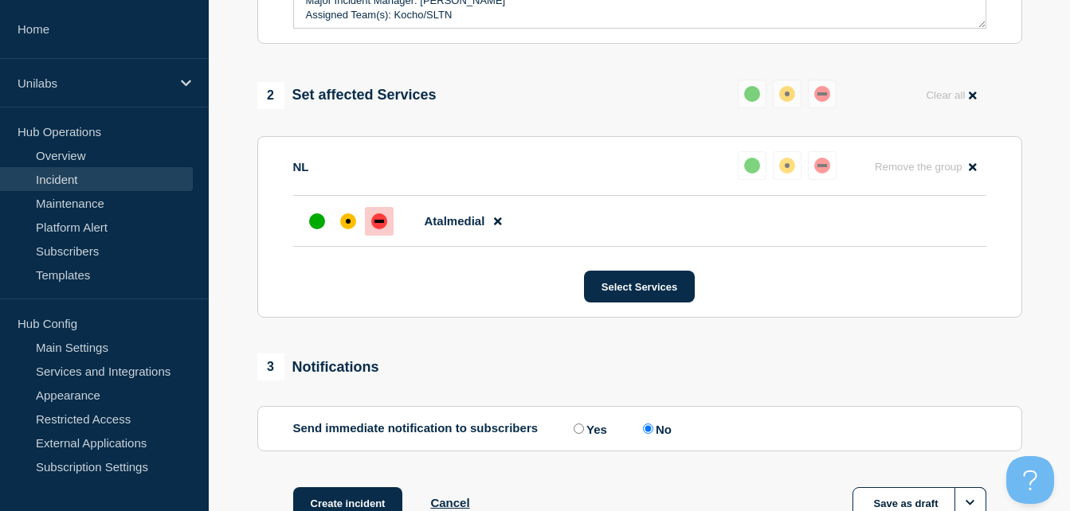
click at [585, 437] on label "Yes" at bounding box center [588, 428] width 37 height 15
click at [584, 434] on input "Yes" at bounding box center [579, 429] width 10 height 10
radio input "true"
radio input "false"
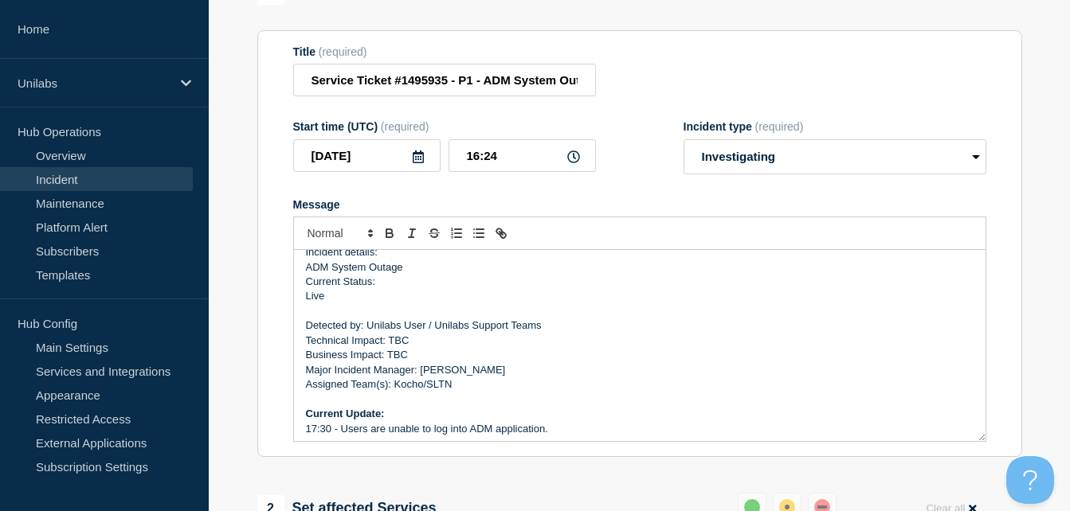
scroll to position [80, 0]
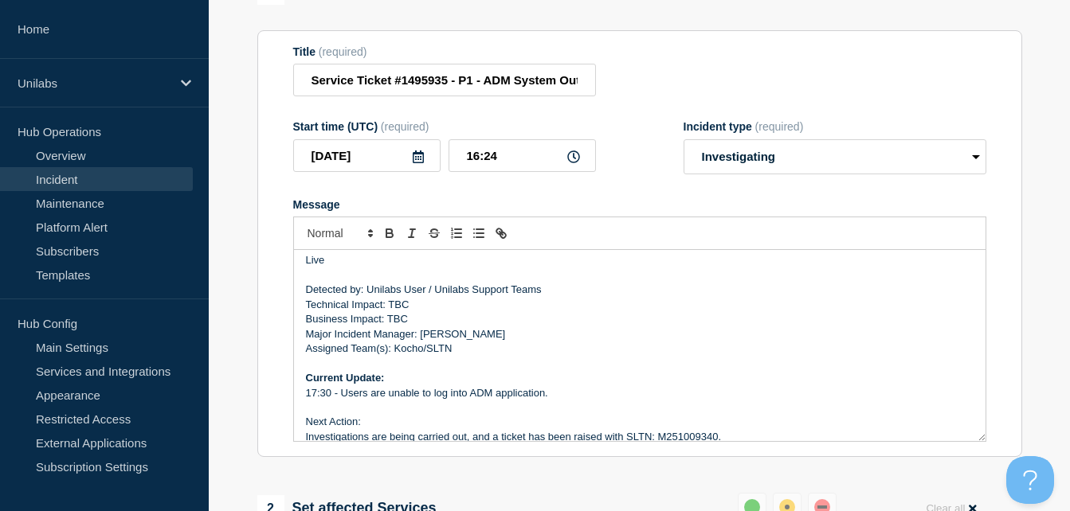
click at [460, 353] on p "Assigned Team(s): Kocho/SLTN" at bounding box center [640, 349] width 668 height 14
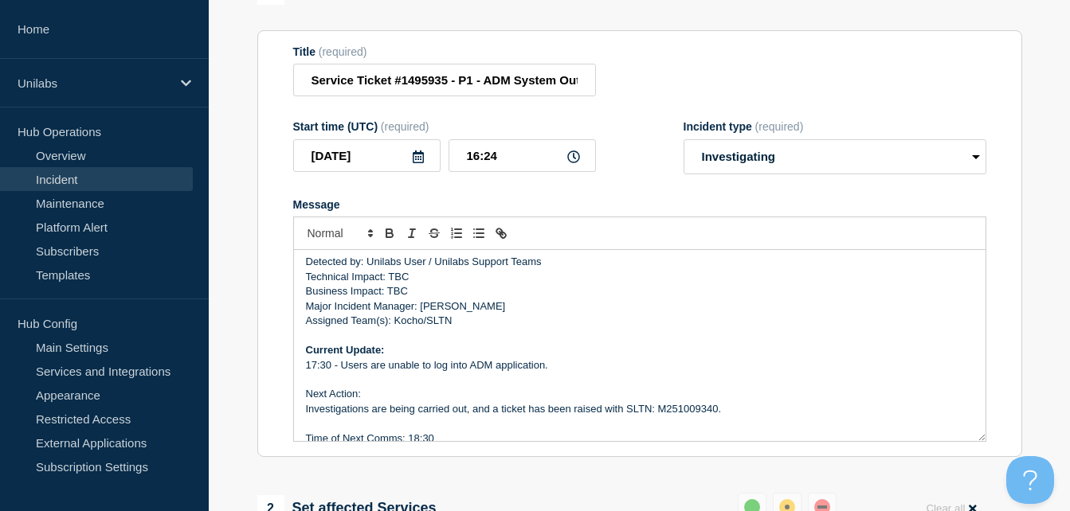
scroll to position [122, 0]
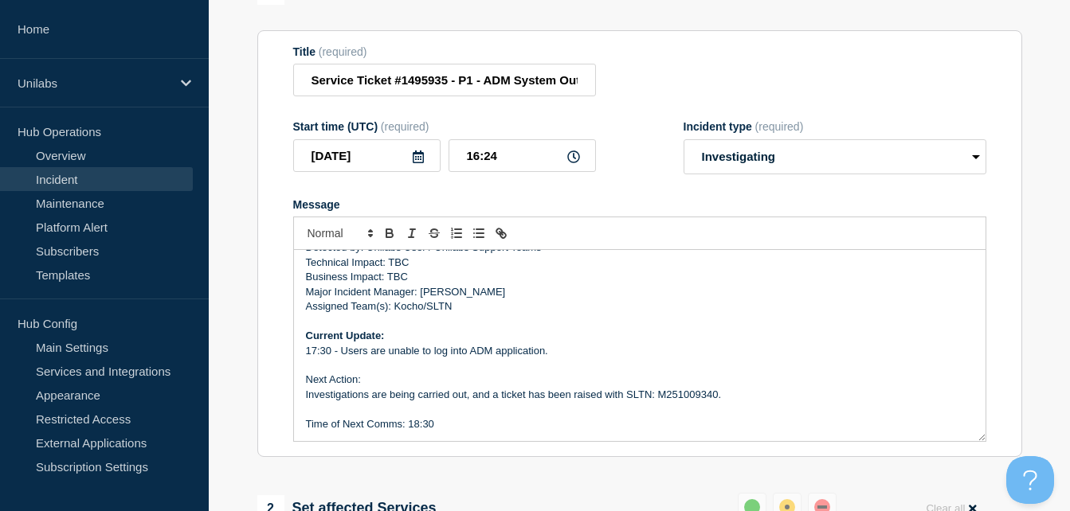
click at [329, 355] on p "17:30 - Users are unable to log into ADM application." at bounding box center [640, 351] width 668 height 14
click at [494, 308] on p "Assigned Team(s): Kocho/SLTN" at bounding box center [640, 307] width 668 height 14
click at [457, 428] on p "Time of Next Comms: 18:30" at bounding box center [640, 424] width 668 height 14
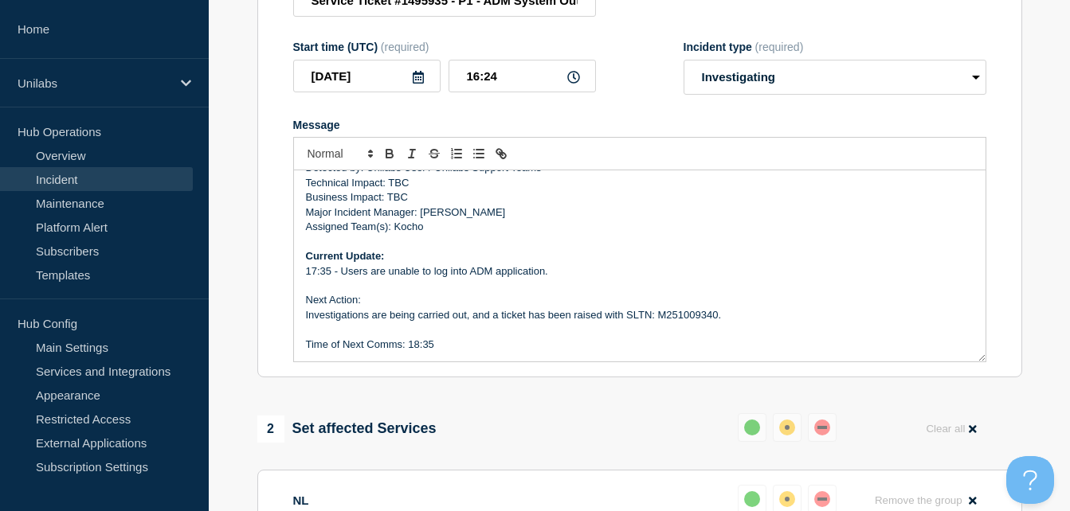
click at [560, 273] on p "17:35 - Users are unable to log into ADM application." at bounding box center [640, 271] width 668 height 14
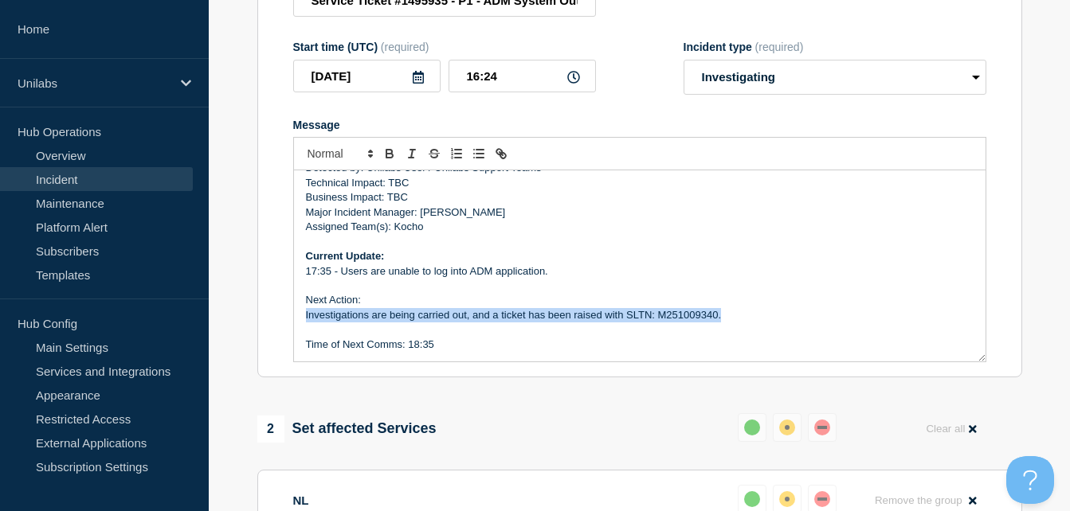
drag, startPoint x: 304, startPoint y: 320, endPoint x: 723, endPoint y: 319, distance: 419.1
click at [723, 319] on div "Incident Number: #1495935 Customer/Business Area Affected: Unilabs Netherlands/…" at bounding box center [640, 265] width 692 height 191
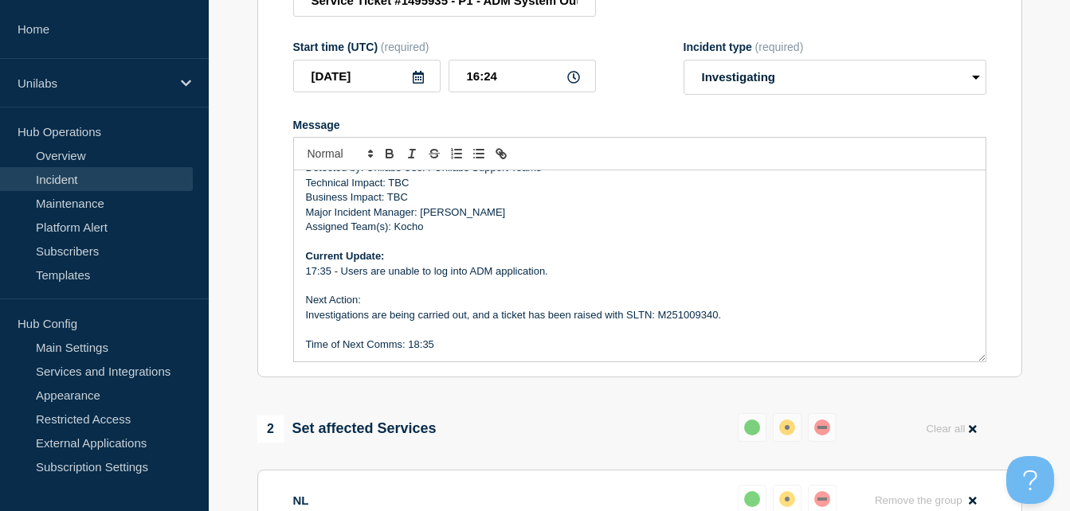
click at [727, 337] on p "Message" at bounding box center [640, 330] width 668 height 14
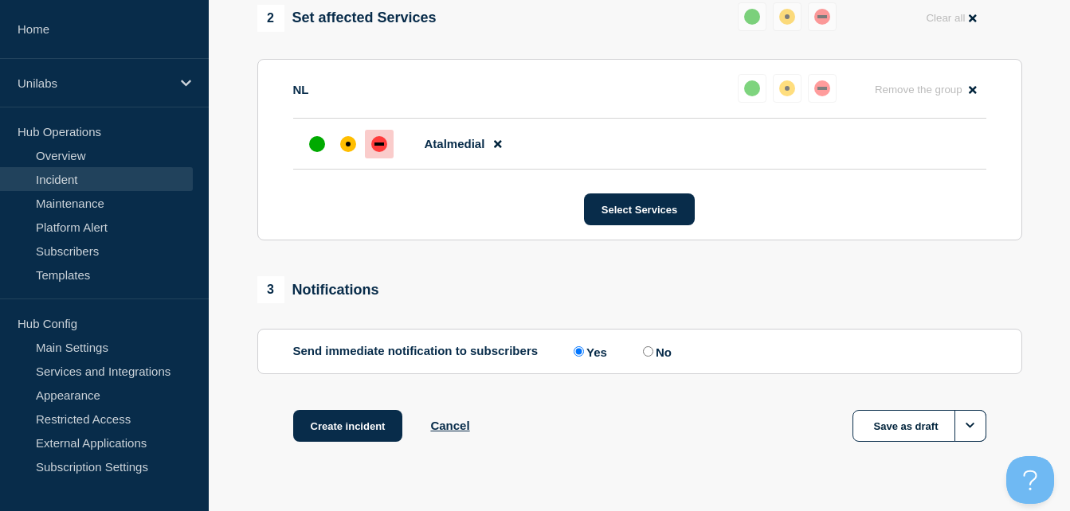
scroll to position [688, 0]
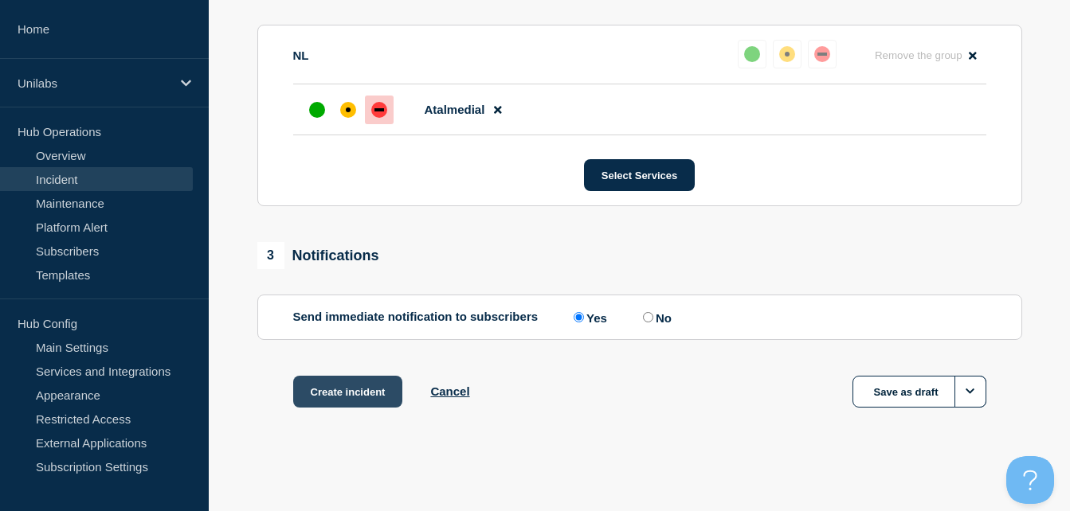
click at [364, 398] on button "Create incident" at bounding box center [348, 392] width 110 height 32
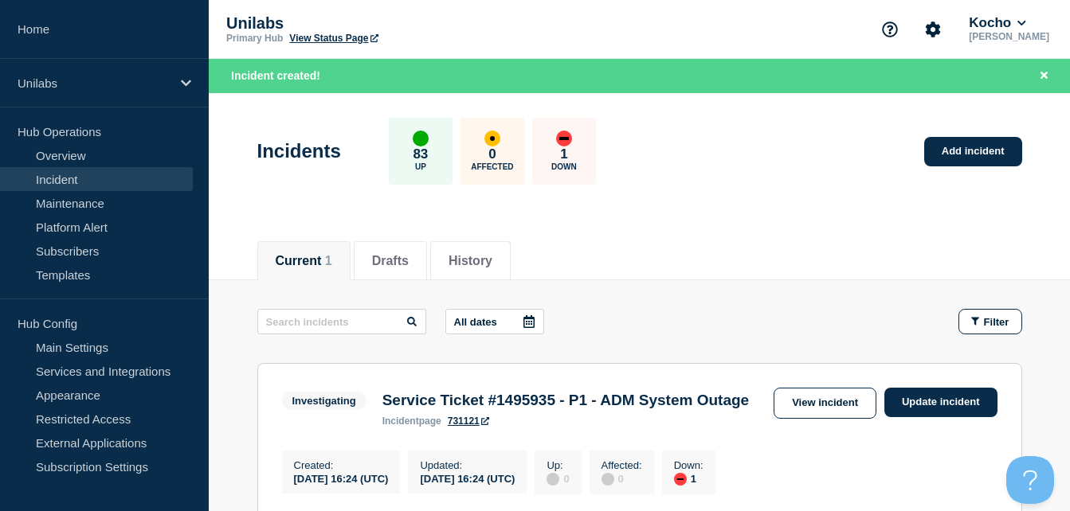
click at [778, 222] on header "Incidents 83 Up 0 Affected 1 Down Add incident" at bounding box center [639, 159] width 861 height 133
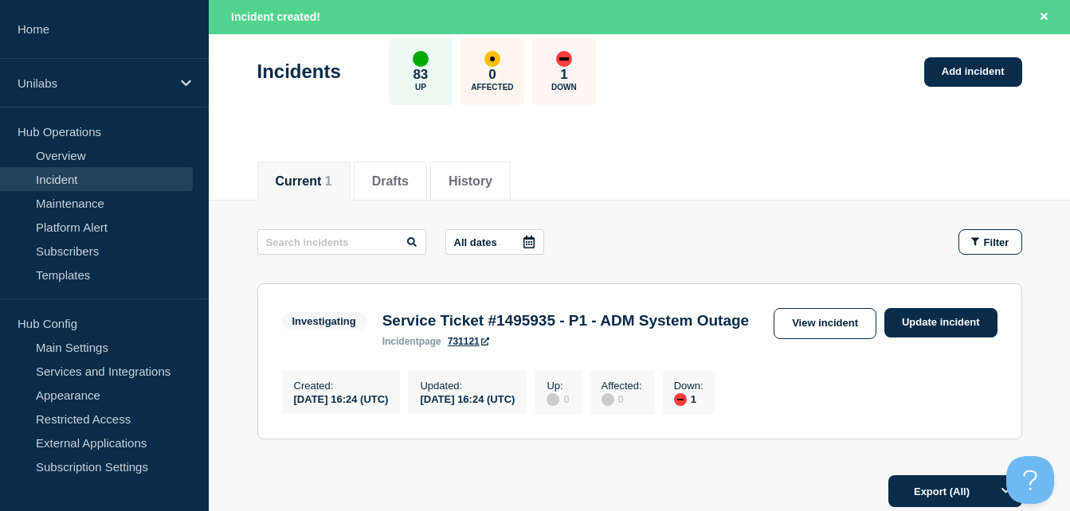
click at [826, 306] on section "Investigating Service Ticket #1495935 - P1 - ADM System Outage incident page 73…" at bounding box center [639, 362] width 765 height 156
click at [813, 337] on link "View incident" at bounding box center [825, 323] width 103 height 31
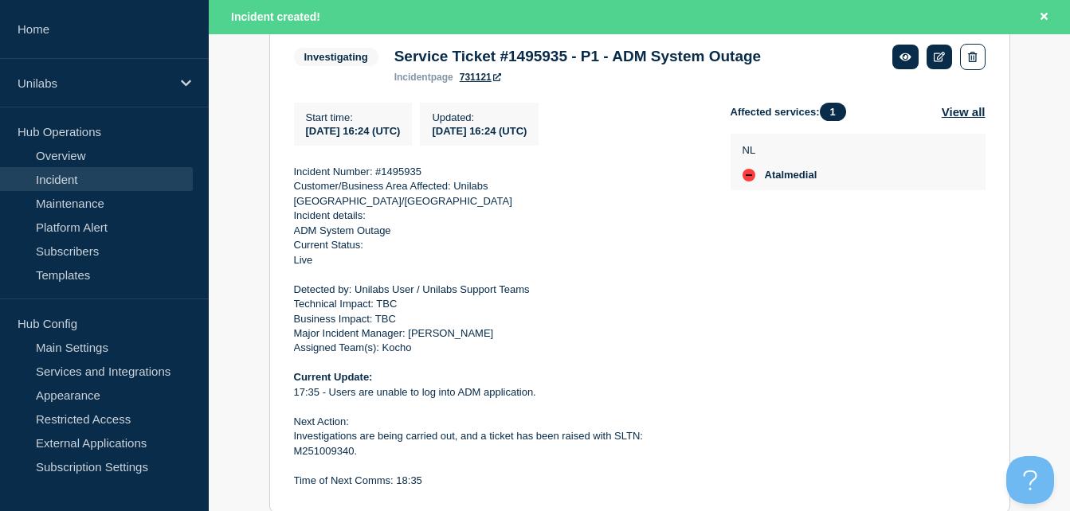
scroll to position [294, 0]
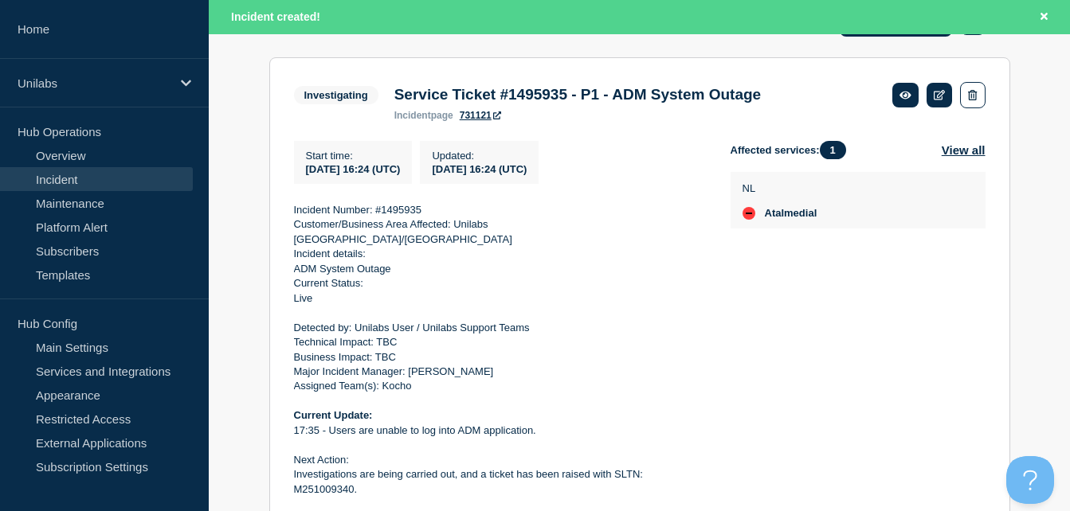
click at [843, 229] on div "NL Atalmedial" at bounding box center [858, 200] width 255 height 57
drag, startPoint x: 613, startPoint y: 292, endPoint x: 505, endPoint y: 214, distance: 133.5
click at [613, 292] on p "Live" at bounding box center [499, 299] width 411 height 14
click at [641, 339] on p "Technical Impact: TBC" at bounding box center [499, 342] width 411 height 14
click at [862, 349] on div "Affected services: 1 View all NL Atalmedial" at bounding box center [858, 334] width 255 height 386
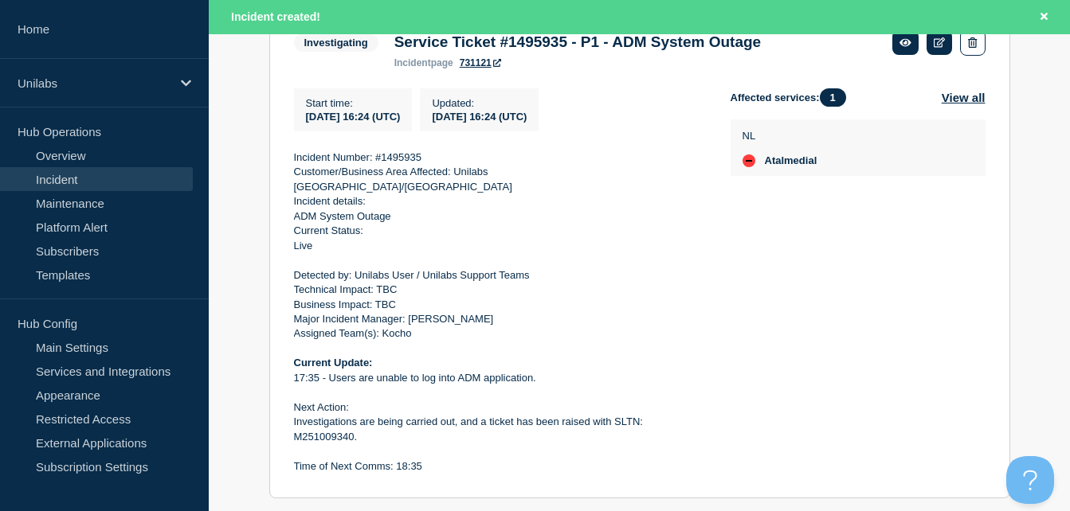
scroll to position [374, 0]
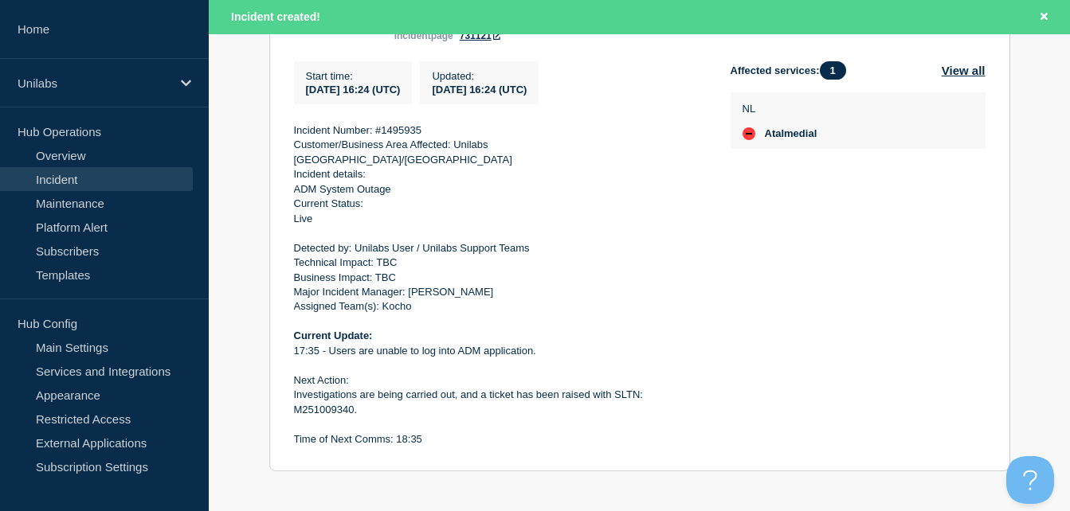
click at [525, 360] on p at bounding box center [499, 366] width 411 height 14
click at [303, 315] on p at bounding box center [499, 322] width 411 height 14
click at [303, 359] on p at bounding box center [499, 366] width 411 height 14
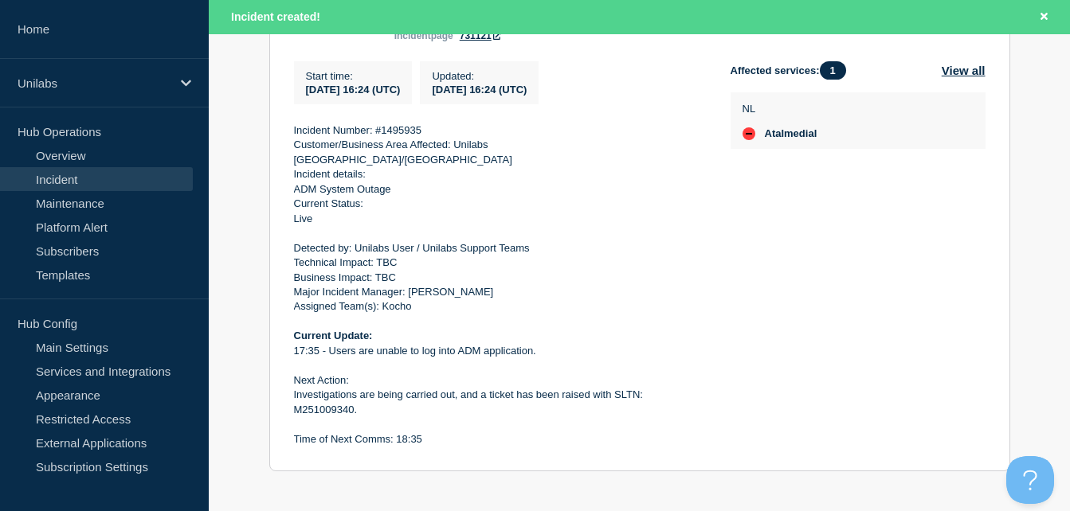
click at [449, 393] on p "Investigations are being carried out, and a ticket has been raised with SLTN: M…" at bounding box center [499, 402] width 411 height 29
click at [604, 315] on p at bounding box center [499, 322] width 411 height 14
click at [71, 174] on link "Incident" at bounding box center [96, 179] width 193 height 24
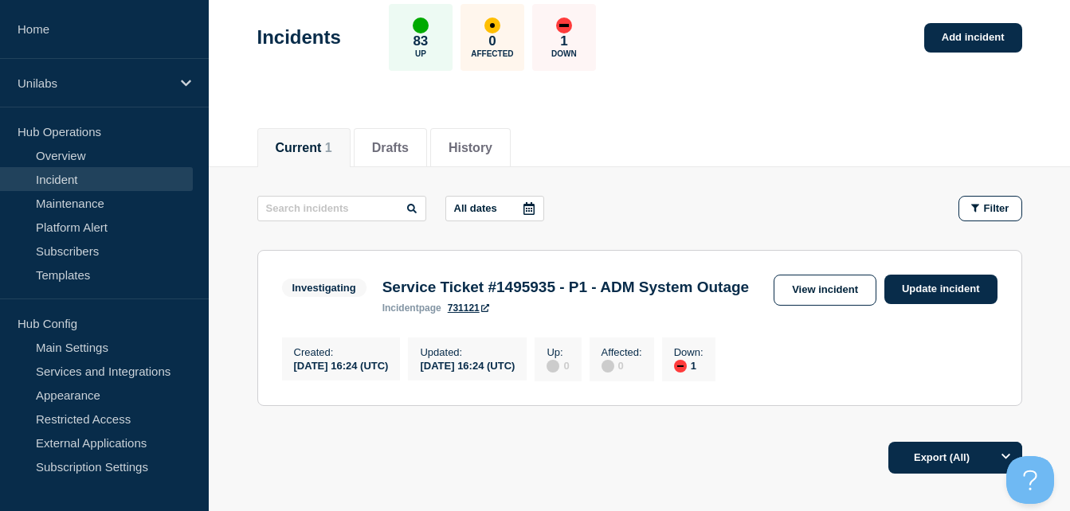
scroll to position [159, 0]
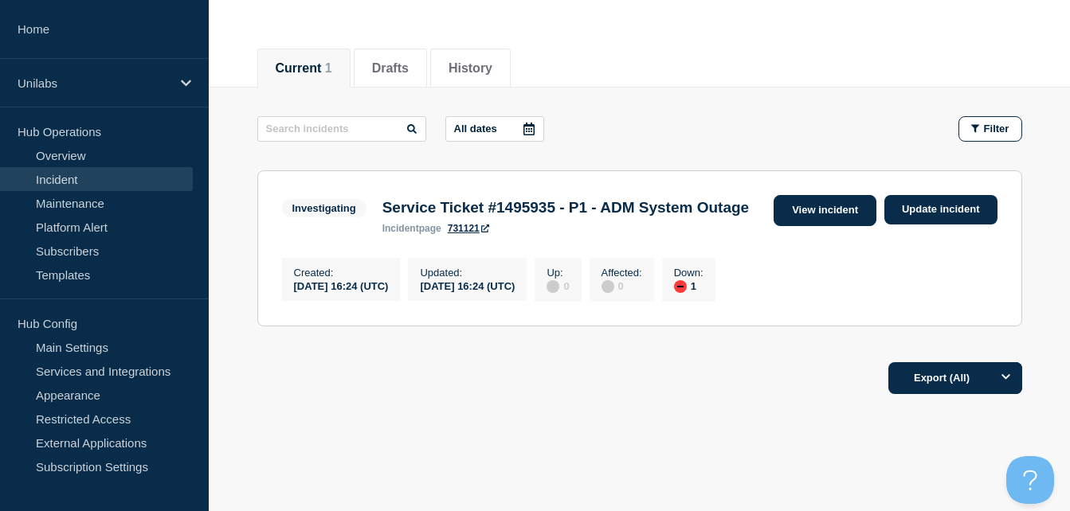
click at [835, 224] on link "View incident" at bounding box center [825, 210] width 103 height 31
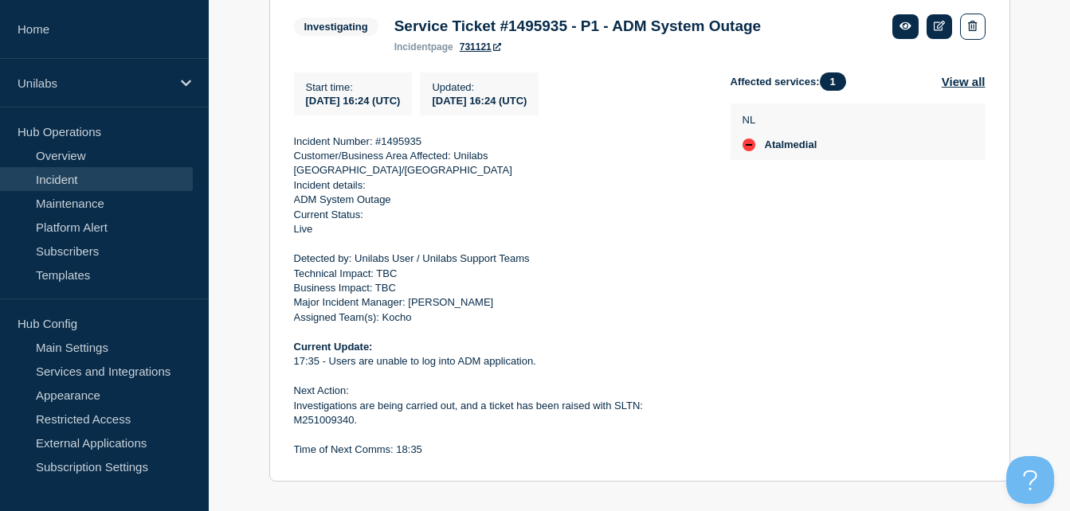
scroll to position [339, 0]
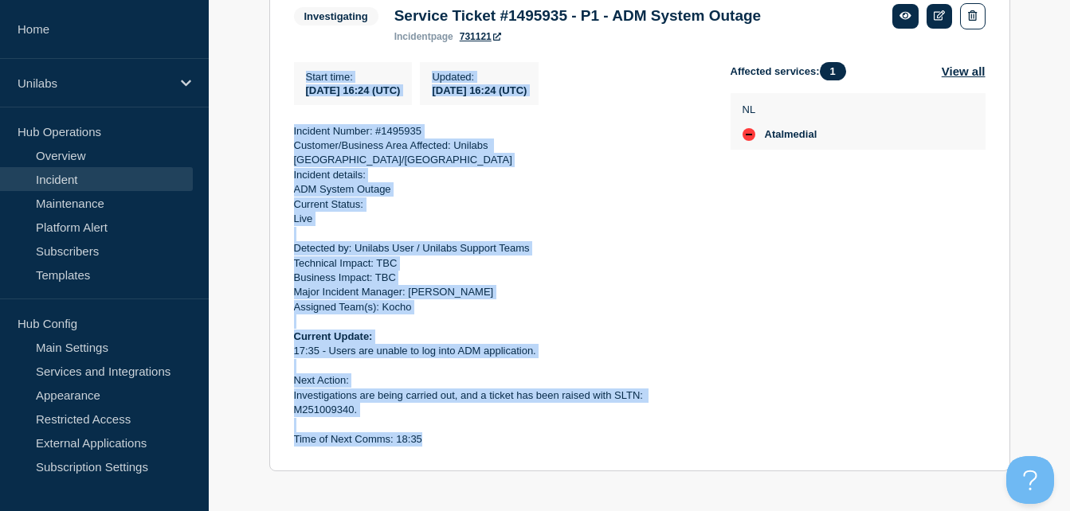
drag, startPoint x: 429, startPoint y: 433, endPoint x: 305, endPoint y: 79, distance: 374.9
click at [305, 79] on div "Start time : 2025-10-08 16:24 (UTC) Updated : 2025-10-08 16:24 (UTC) Incident N…" at bounding box center [512, 255] width 437 height 386
copy div "Start time : 2025-10-08 16:24 (UTC) Updated : 2025-10-08 16:24 (UTC) Incident N…"
click at [395, 200] on p "Current Status:" at bounding box center [499, 205] width 411 height 14
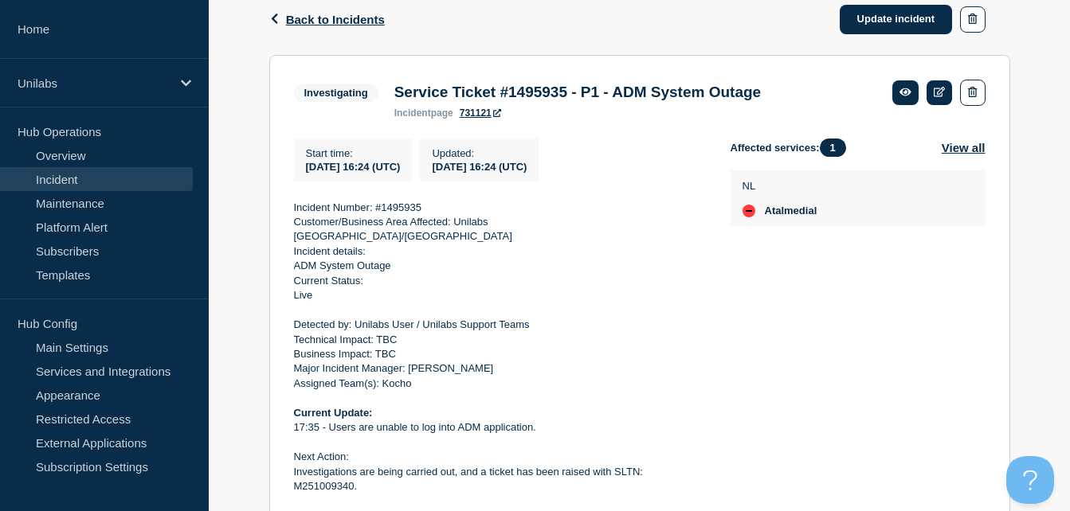
scroll to position [260, 0]
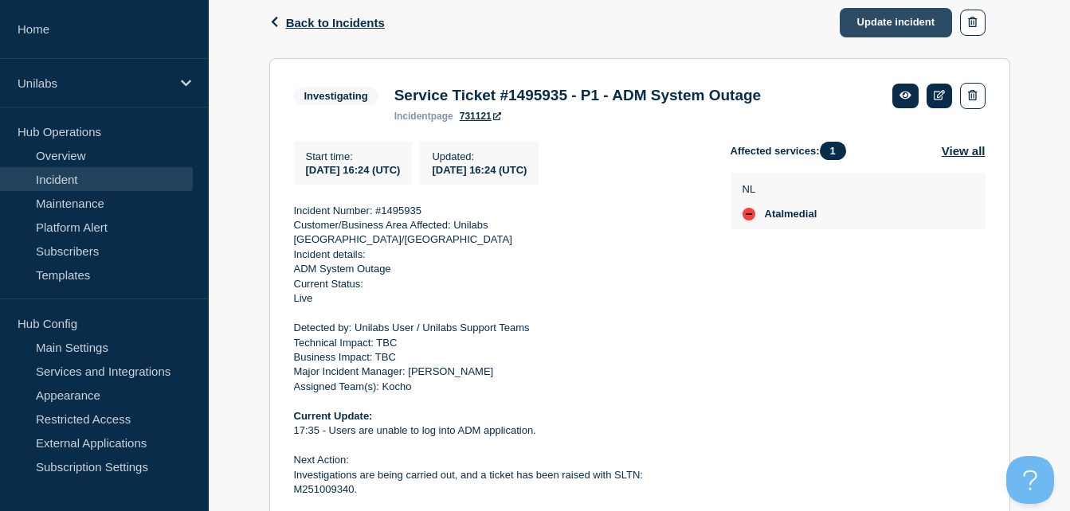
click at [911, 30] on link "Update incident" at bounding box center [896, 22] width 113 height 29
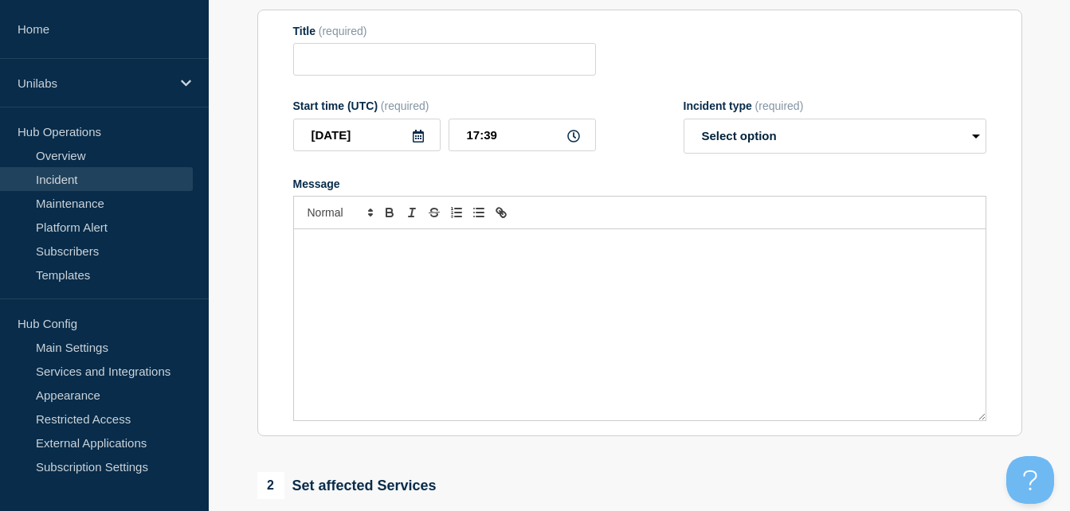
type input "Service Ticket #1495935 - P1 - ADM System Outage"
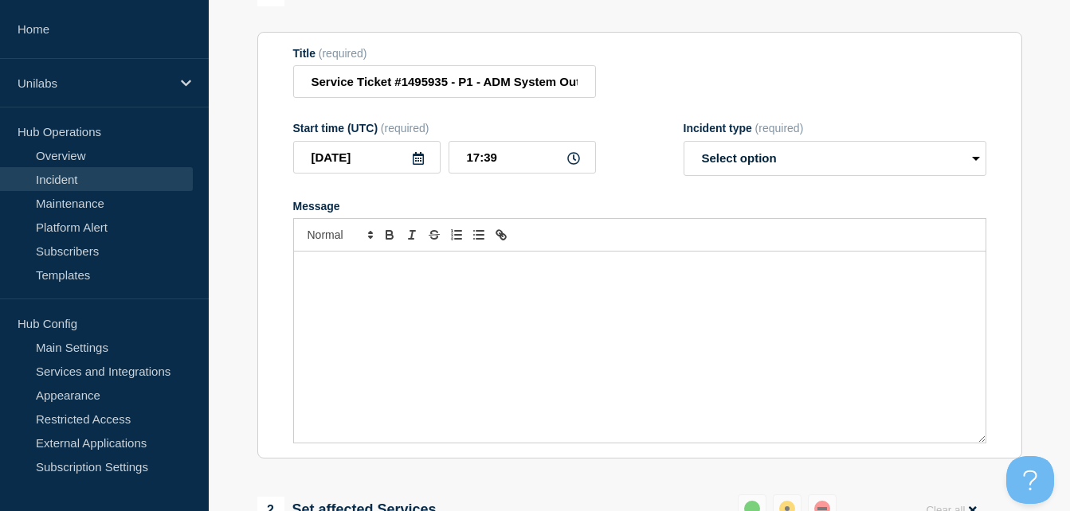
scroll to position [206, 0]
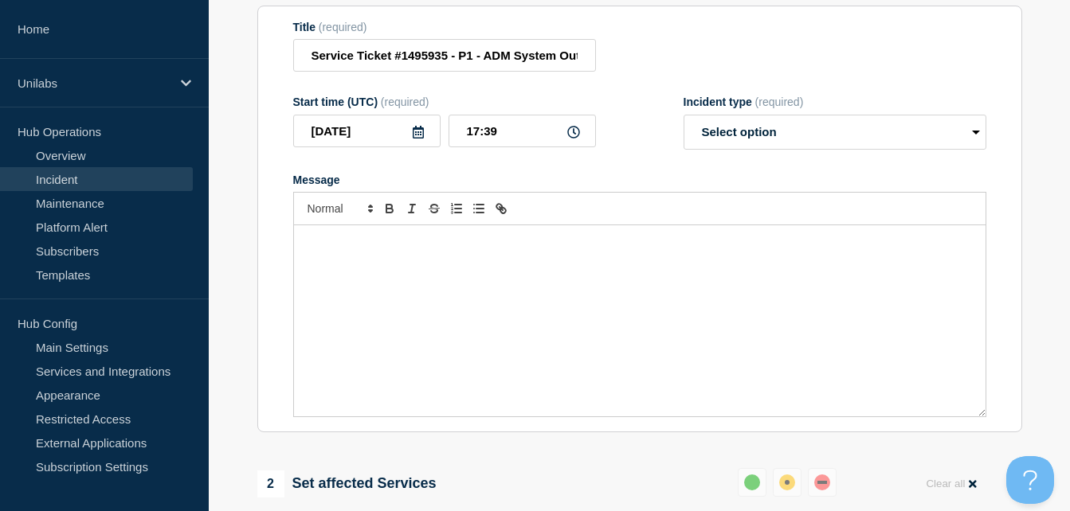
click at [376, 280] on div "Message" at bounding box center [640, 320] width 692 height 191
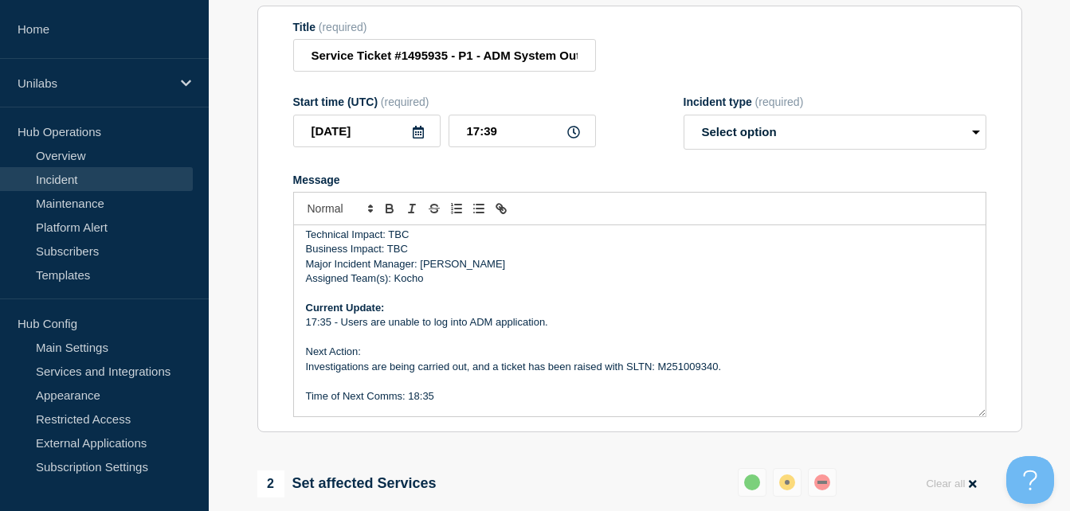
click at [578, 139] on icon at bounding box center [573, 132] width 13 height 13
click at [472, 139] on input "17:39" at bounding box center [522, 131] width 147 height 33
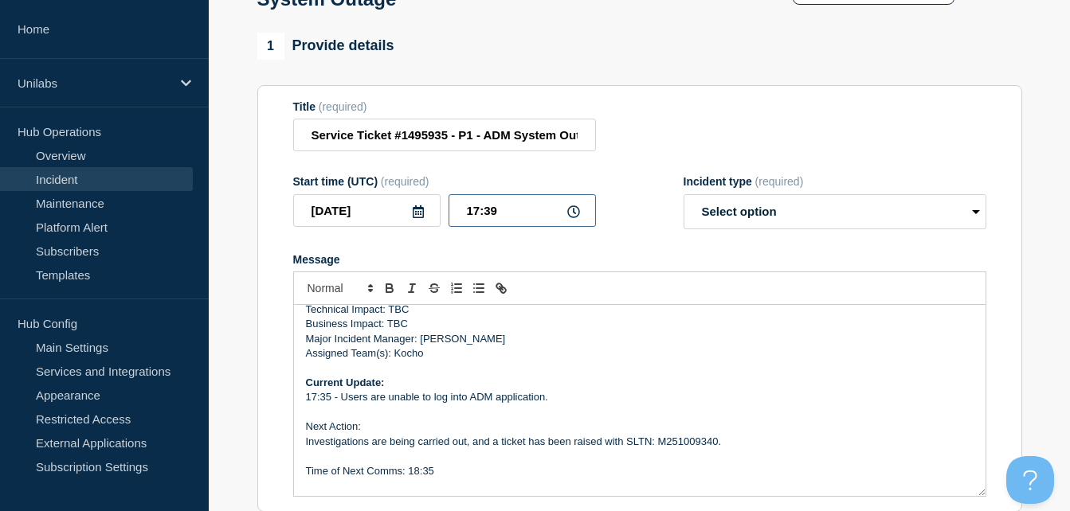
scroll to position [195, 0]
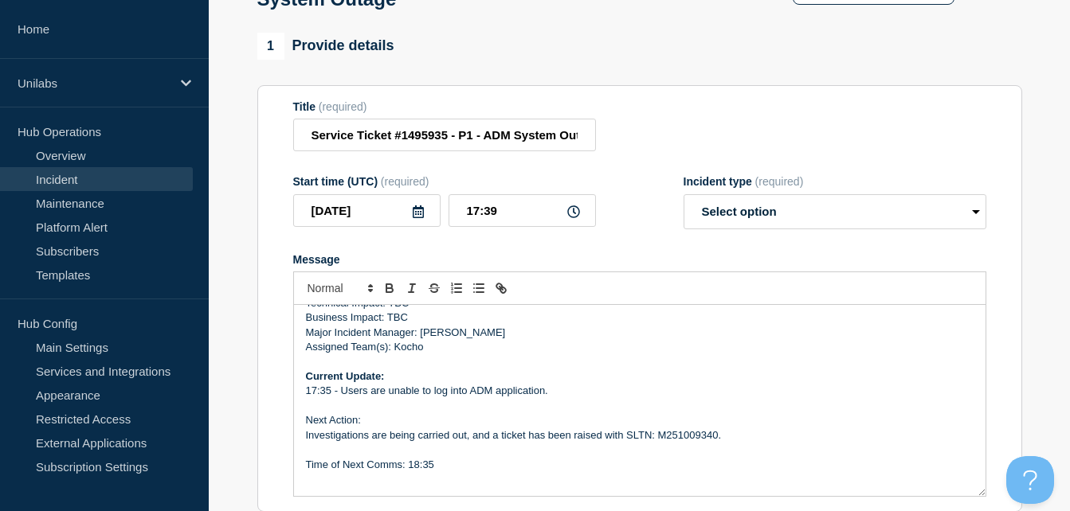
click at [397, 384] on p "Current Update:" at bounding box center [640, 377] width 668 height 14
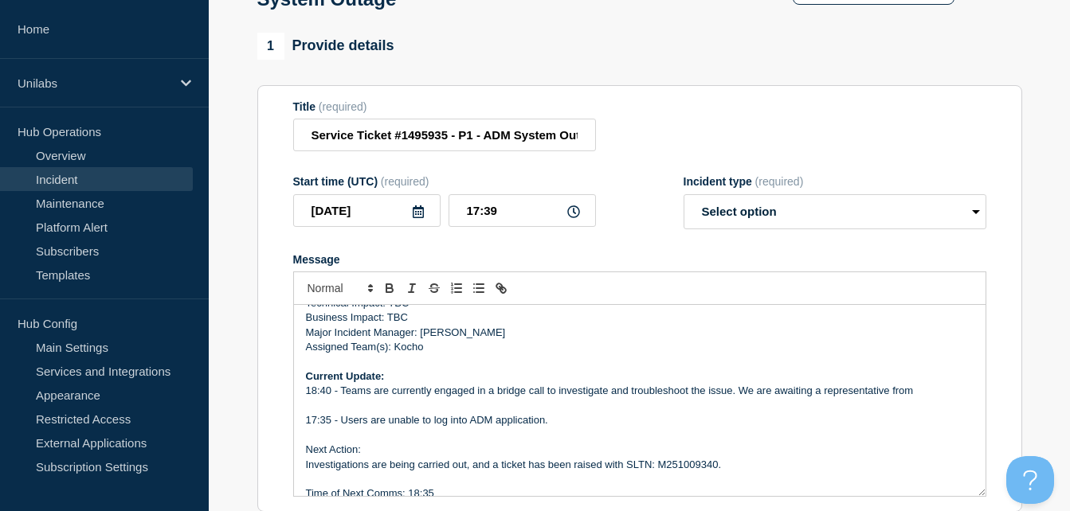
click at [935, 394] on p "18:40 - Teams are currently engaged in a bridge call to investigate and trouble…" at bounding box center [640, 391] width 668 height 14
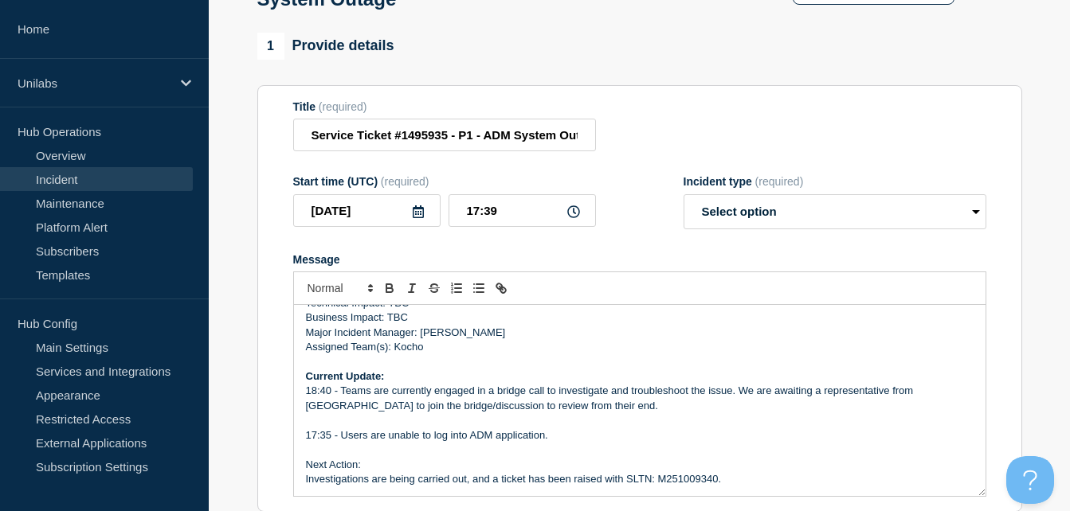
scroll to position [240, 0]
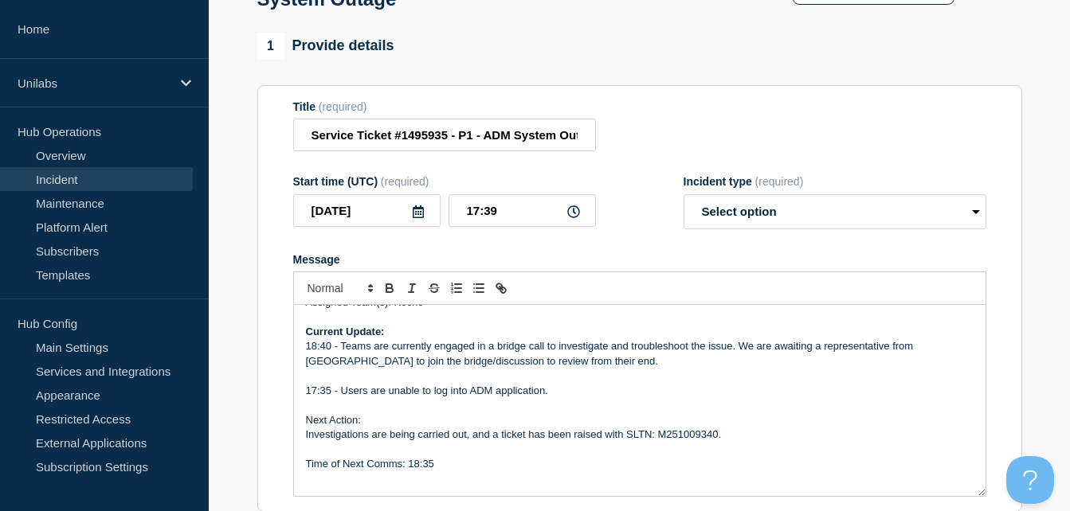
click at [455, 472] on p "Time of Next Comms: 18:35" at bounding box center [640, 464] width 668 height 14
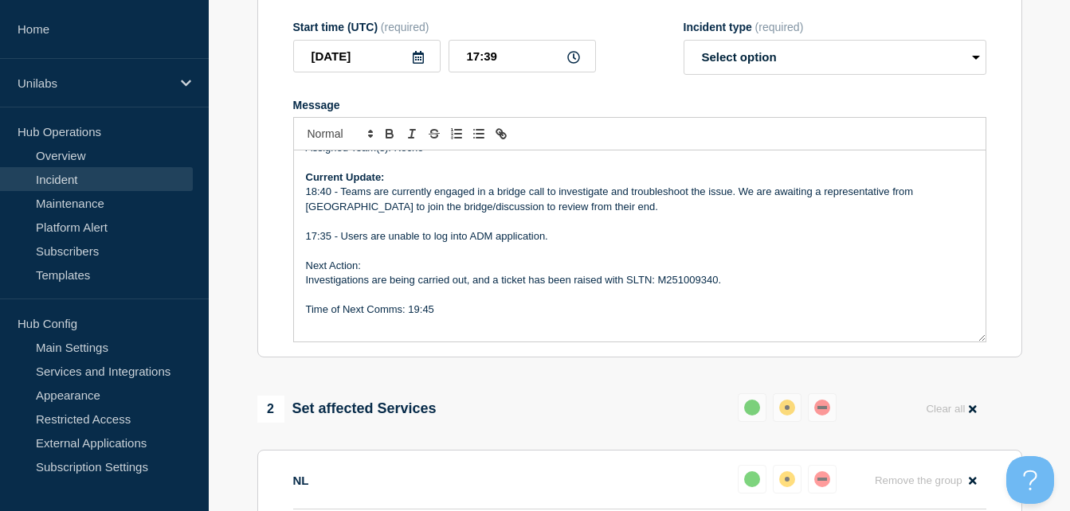
scroll to position [286, 0]
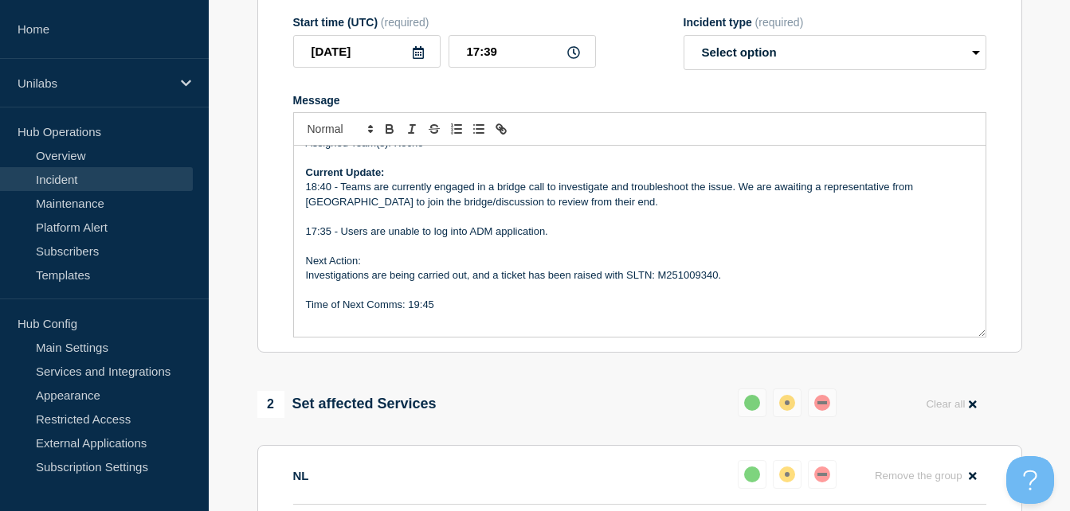
click at [549, 323] on p "Message" at bounding box center [640, 319] width 668 height 14
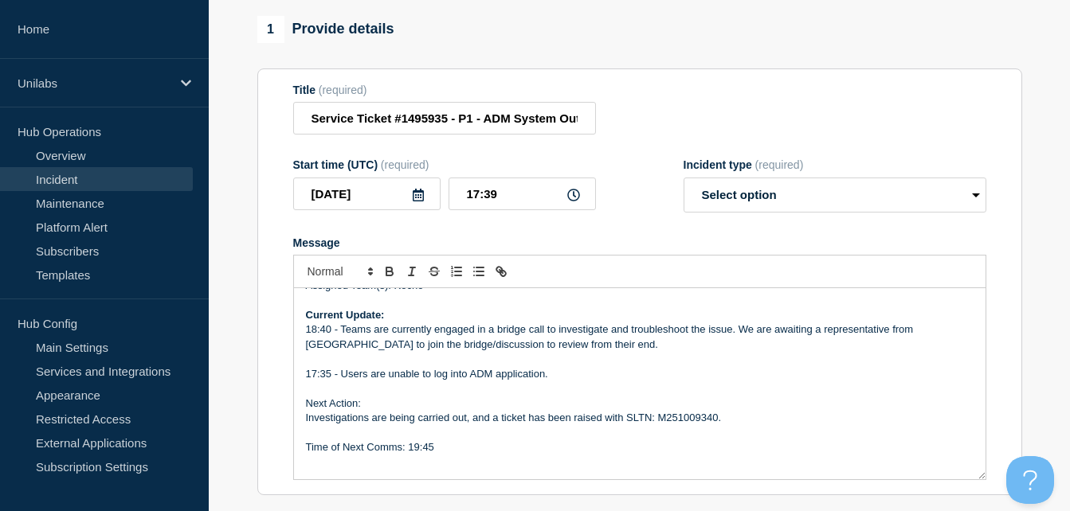
scroll to position [127, 0]
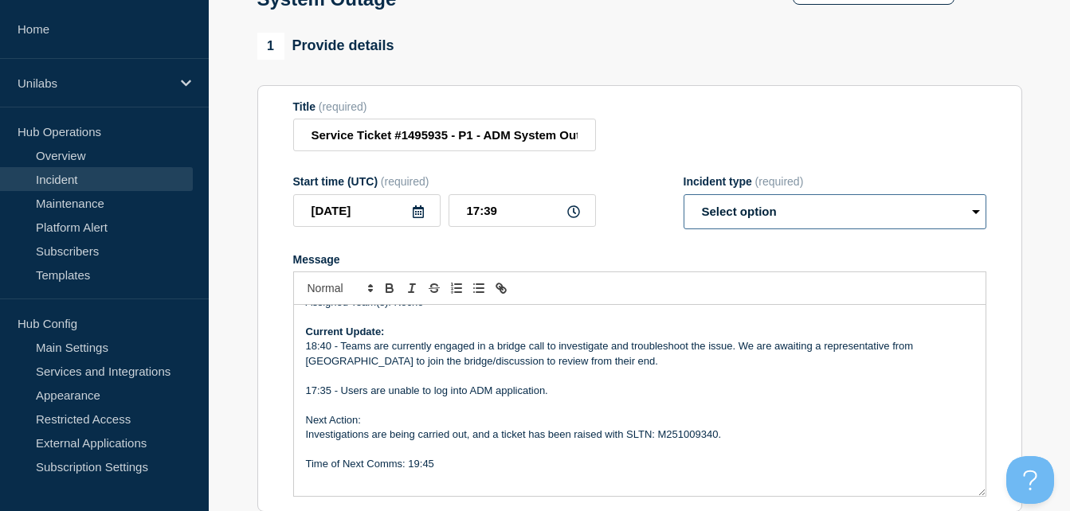
click at [814, 218] on select "Select option Investigating Identified Monitoring Resolved" at bounding box center [835, 211] width 303 height 35
select select "investigating"
click at [684, 202] on select "Select option Investigating Identified Monitoring Resolved" at bounding box center [835, 211] width 303 height 35
click at [581, 247] on form "Title (required) Service Ticket #1495935 - P1 - ADM System Outage Start time (U…" at bounding box center [639, 299] width 693 height 398
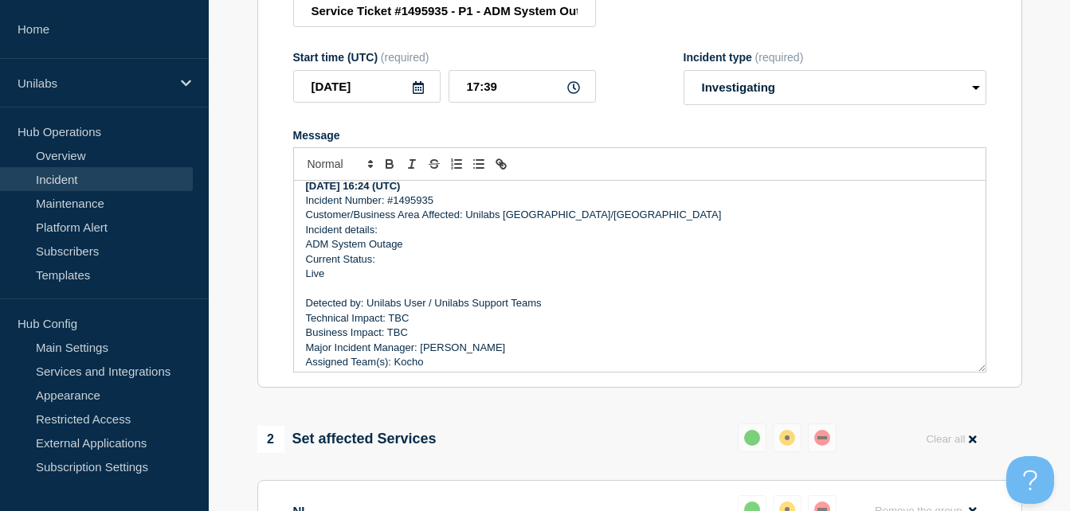
scroll to position [80, 0]
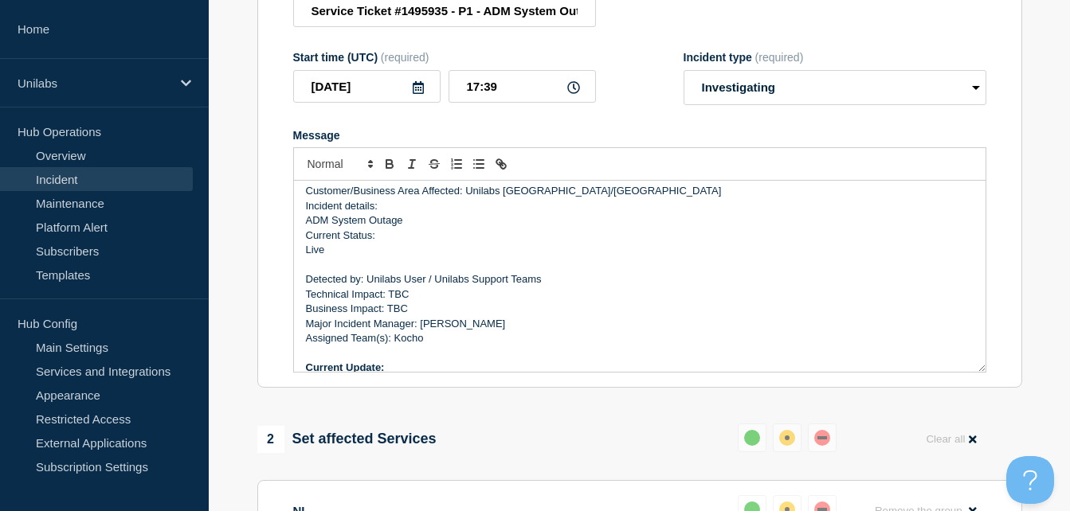
click at [409, 312] on p "Business Impact: TBC" at bounding box center [640, 309] width 668 height 14
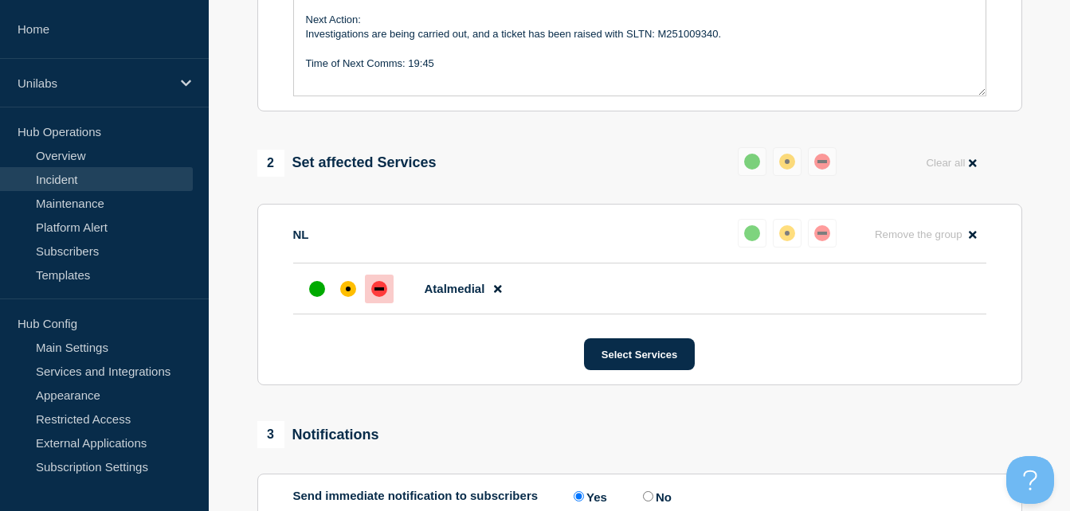
scroll to position [649, 0]
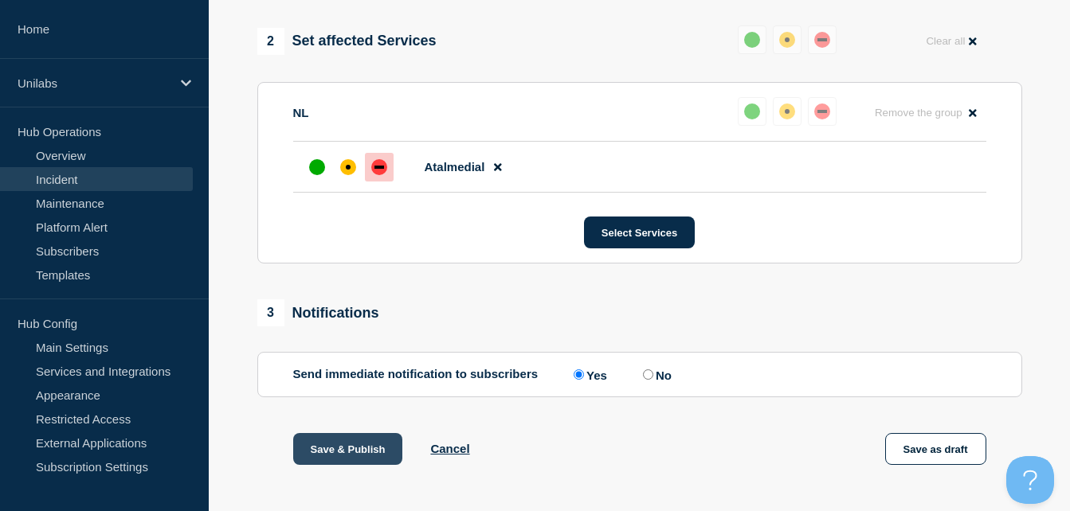
click at [342, 449] on button "Save & Publish" at bounding box center [348, 449] width 110 height 32
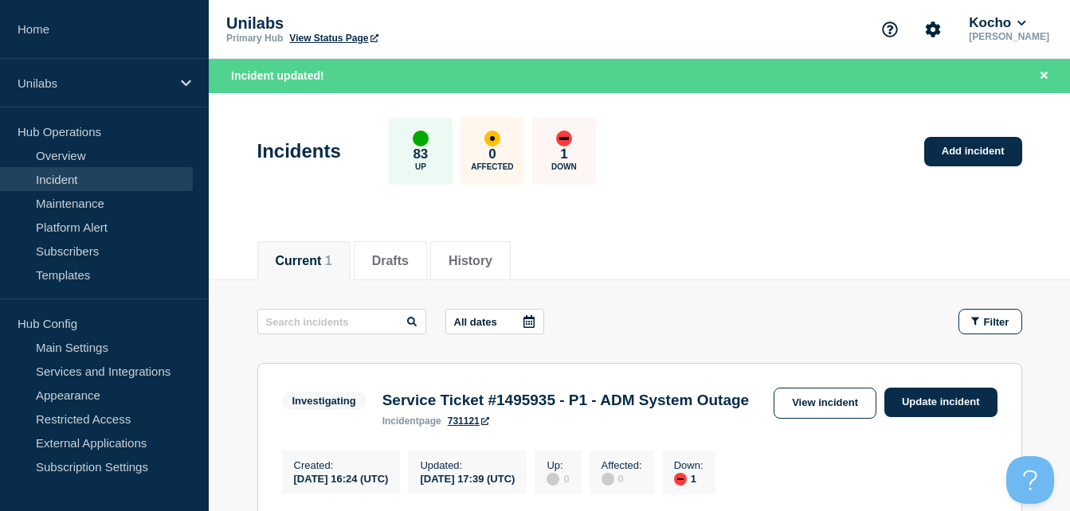
click at [650, 229] on div "Current 1 Drafts History" at bounding box center [639, 252] width 765 height 54
